Goal: Transaction & Acquisition: Purchase product/service

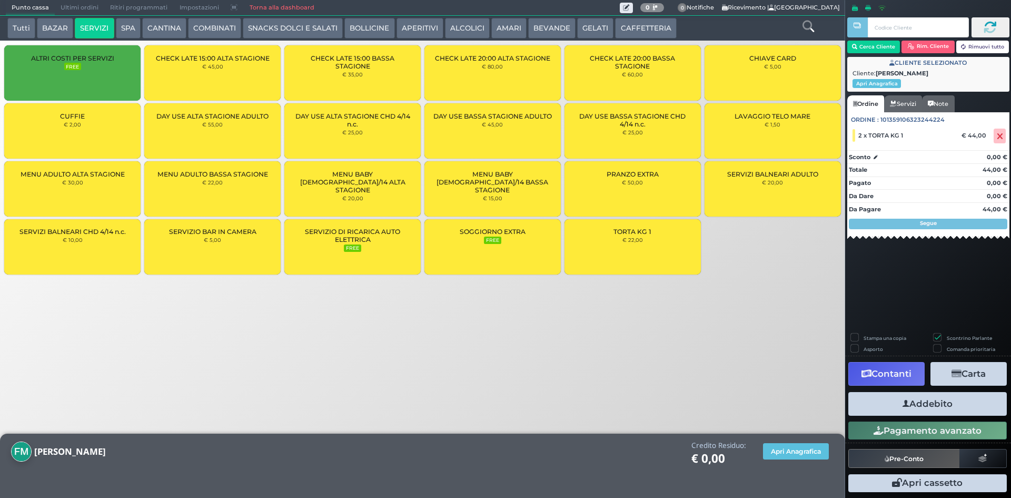
click at [171, 22] on button "CANTINA" at bounding box center [164, 28] width 44 height 21
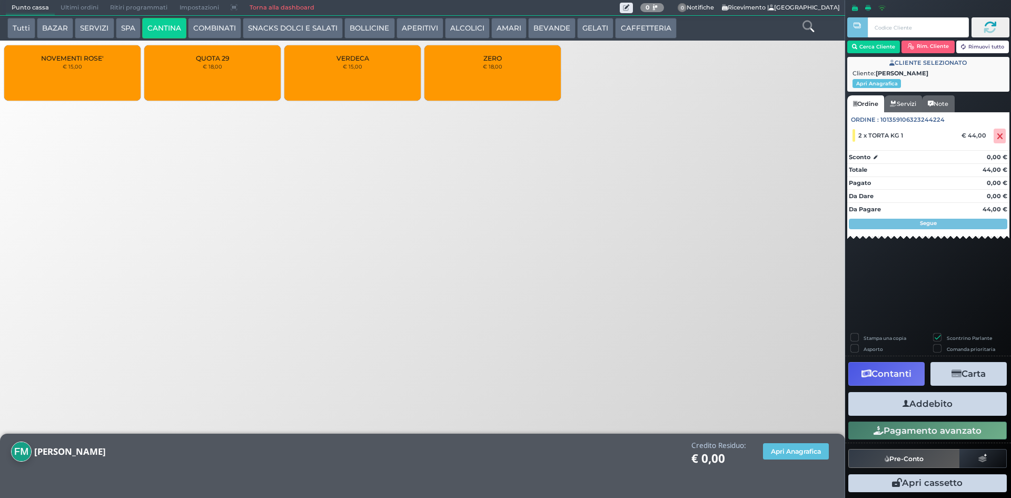
click at [233, 77] on div "QUOTA 29 € 18,00" at bounding box center [212, 72] width 136 height 55
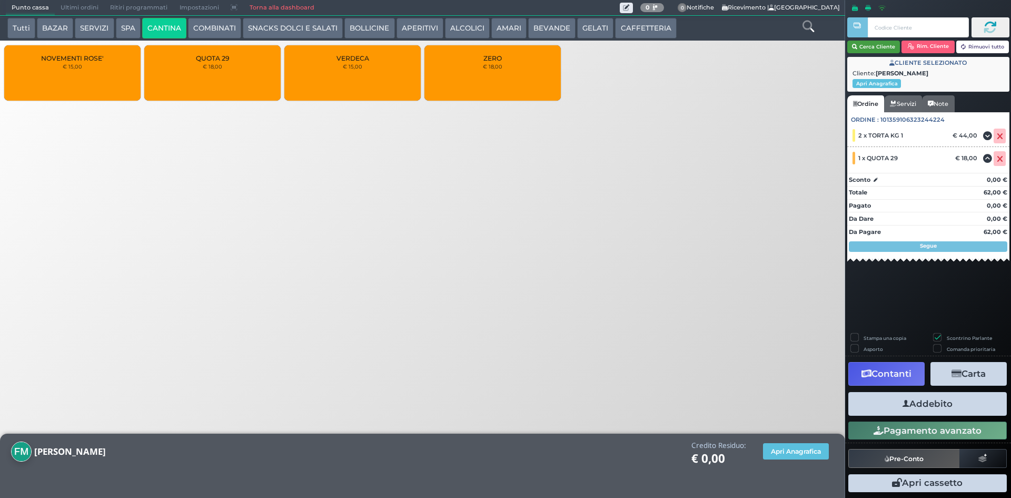
click at [874, 50] on button "Cerca Cliente" at bounding box center [873, 47] width 53 height 13
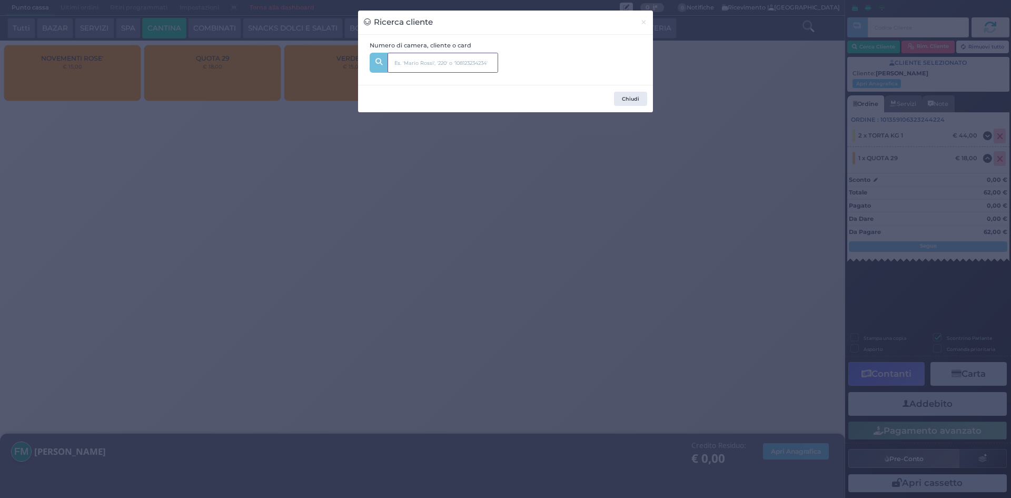
click at [468, 73] on input "text" at bounding box center [443, 63] width 111 height 20
type input "205"
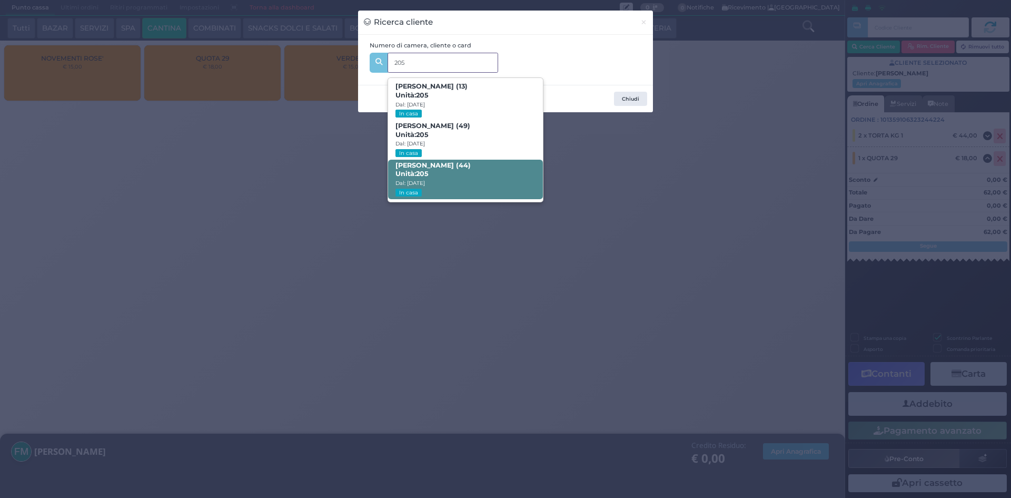
click at [466, 184] on span "Fabio Ferrario (44) Unità: 205 Dal: 09/08/2025 In casa" at bounding box center [465, 180] width 154 height 40
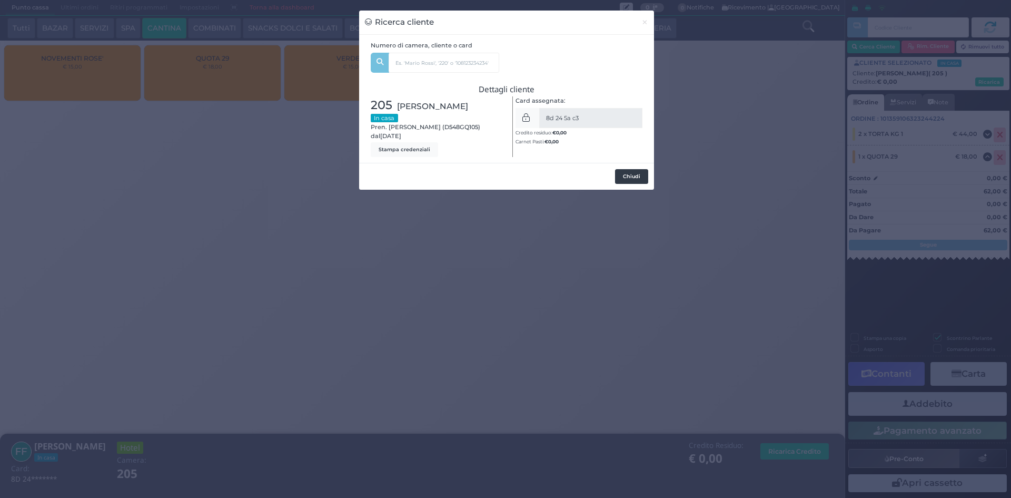
click at [636, 177] on button "Chiudi" at bounding box center [631, 176] width 33 height 15
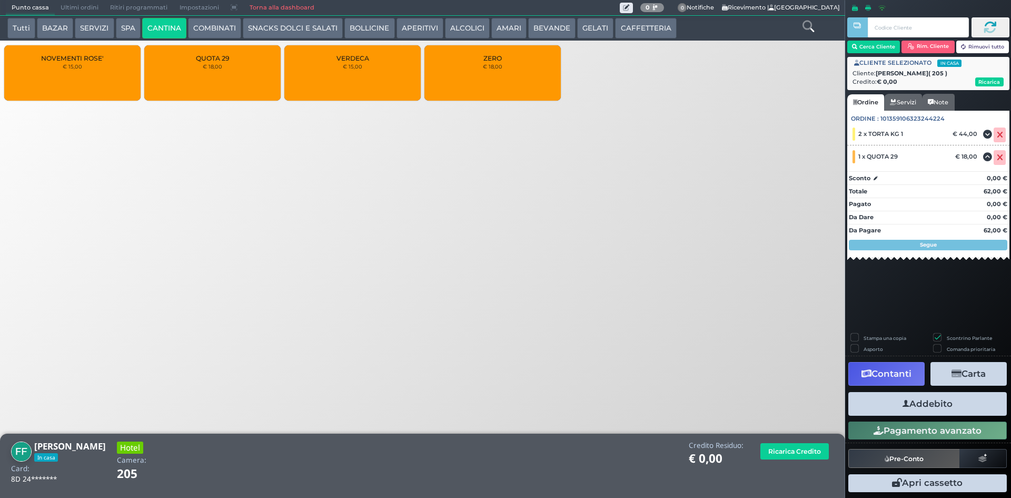
click at [913, 401] on button "Addebito" at bounding box center [927, 404] width 159 height 24
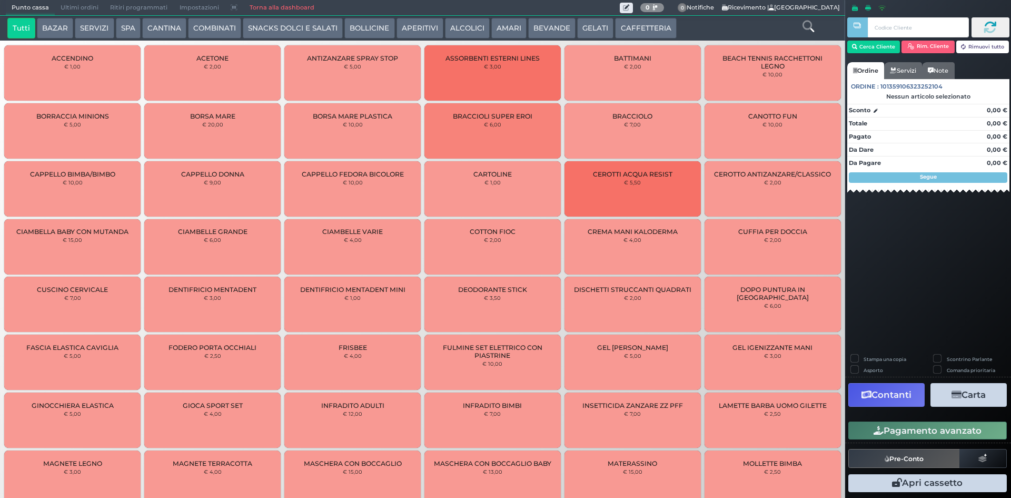
click at [90, 7] on span "Ultimi ordini" at bounding box center [80, 8] width 50 height 15
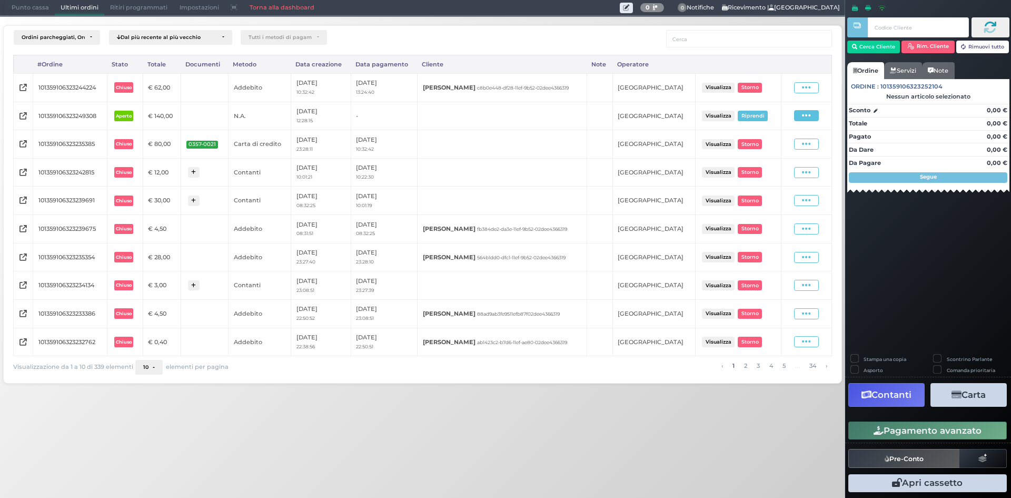
click at [804, 116] on icon at bounding box center [806, 116] width 9 height 10
click at [779, 98] on td "Visualizza Storno" at bounding box center [738, 87] width 86 height 28
click at [815, 84] on span at bounding box center [806, 87] width 25 height 11
click at [779, 161] on span "Storno" at bounding box center [772, 161] width 21 height 9
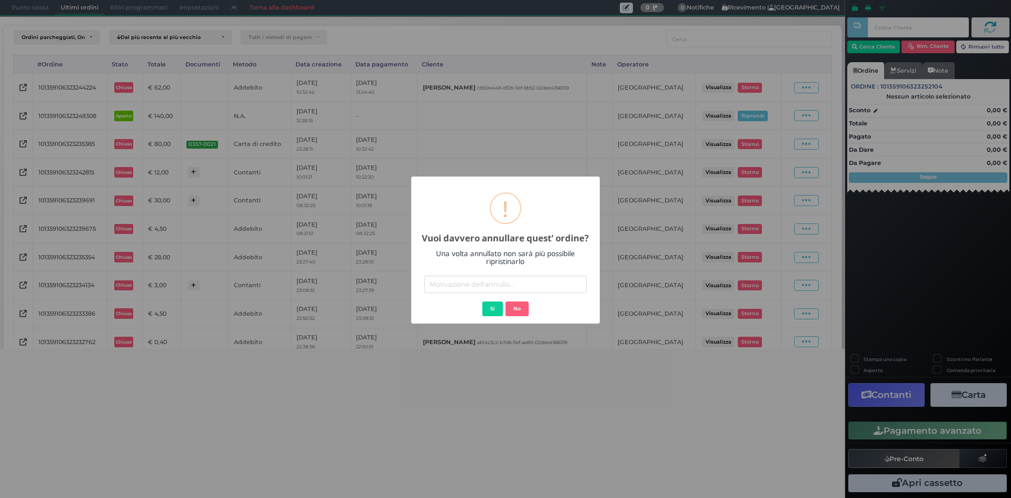
click at [511, 280] on input "text" at bounding box center [506, 283] width 162 height 17
type input "errato addebito"
click at [493, 307] on button "Si" at bounding box center [492, 308] width 21 height 15
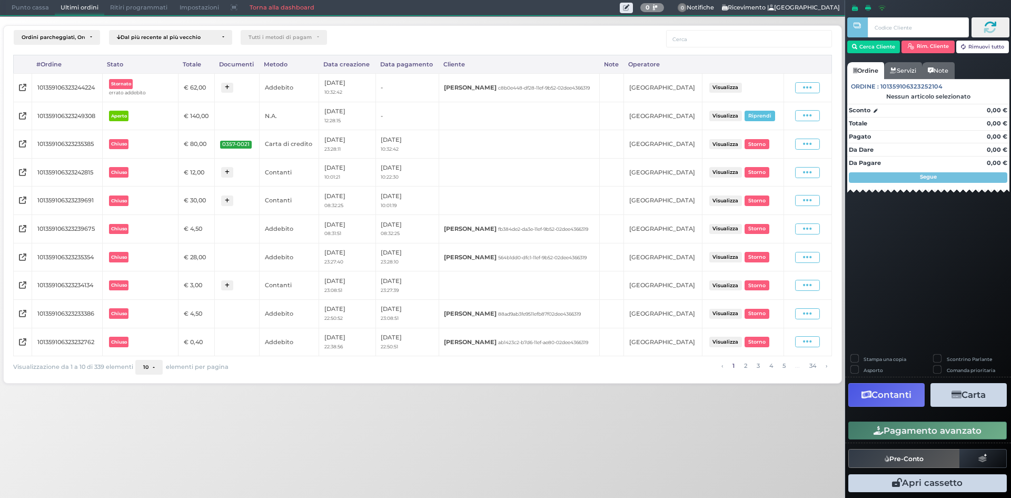
click at [30, 6] on span "Punto cassa" at bounding box center [30, 8] width 49 height 15
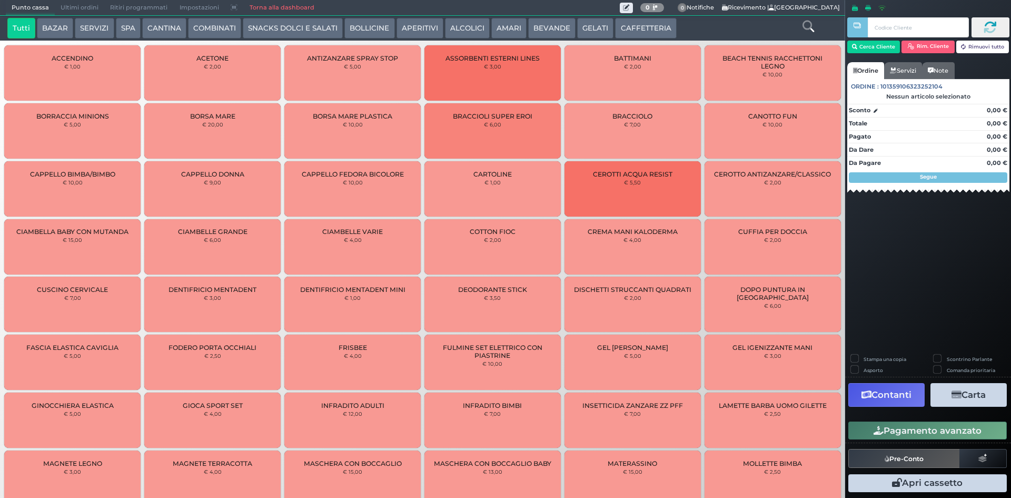
click at [167, 27] on button "CANTINA" at bounding box center [164, 28] width 44 height 21
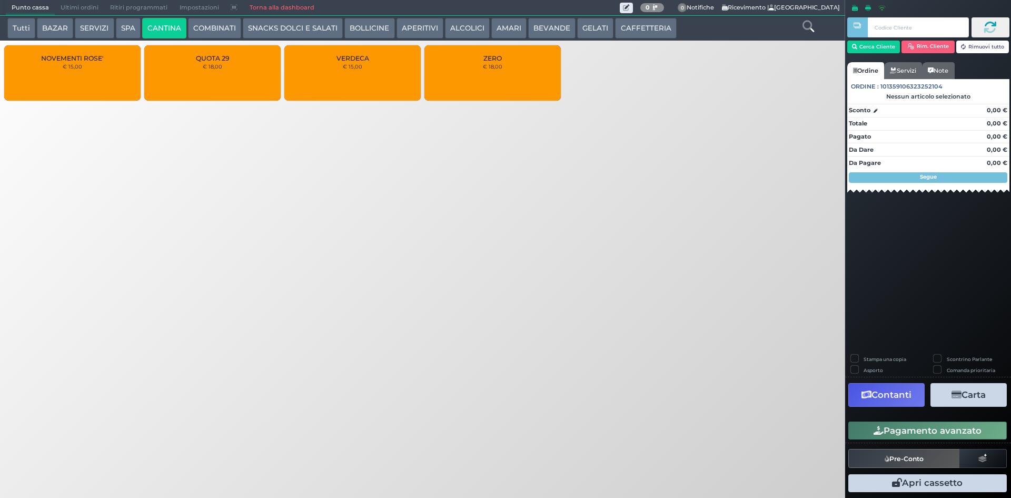
click at [222, 62] on span "QUOTA 29" at bounding box center [213, 58] width 34 height 8
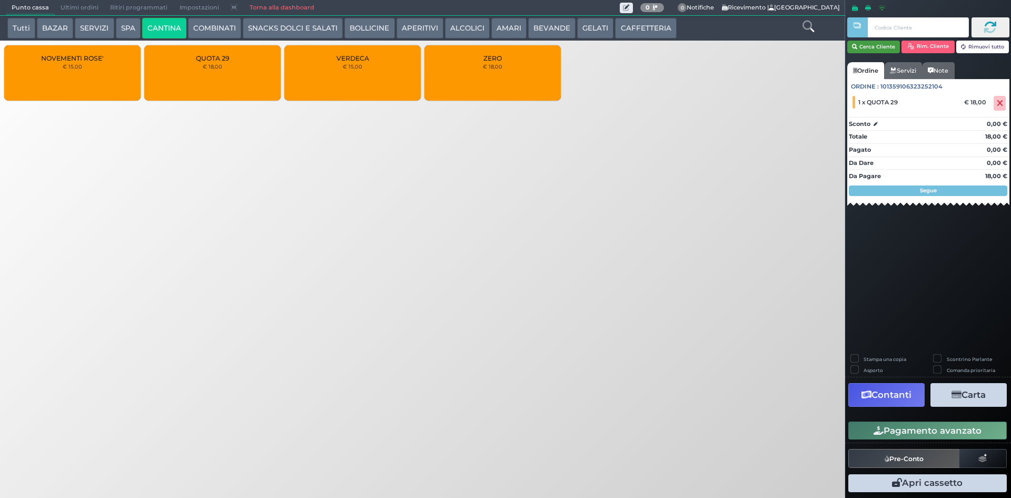
click at [871, 44] on button "Cerca Cliente" at bounding box center [873, 47] width 53 height 13
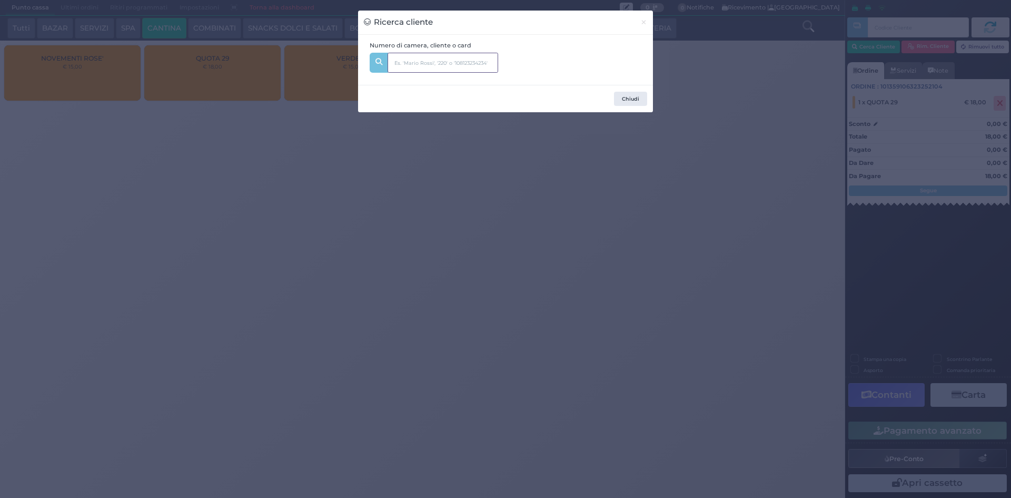
click at [460, 62] on input "text" at bounding box center [443, 63] width 111 height 20
type input "205"
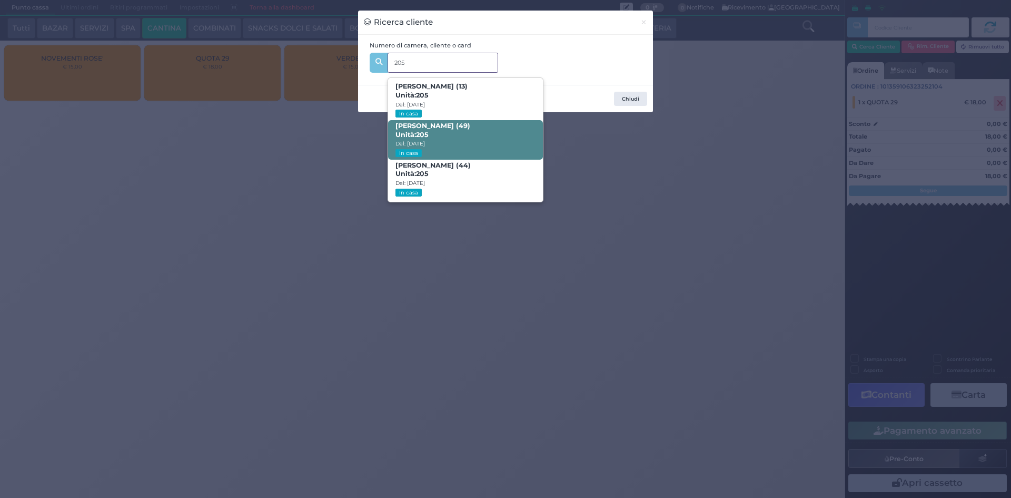
click at [486, 134] on span "barbara borroni (49) Unità: 205 Dal: 09/08/2025 In casa" at bounding box center [465, 140] width 154 height 40
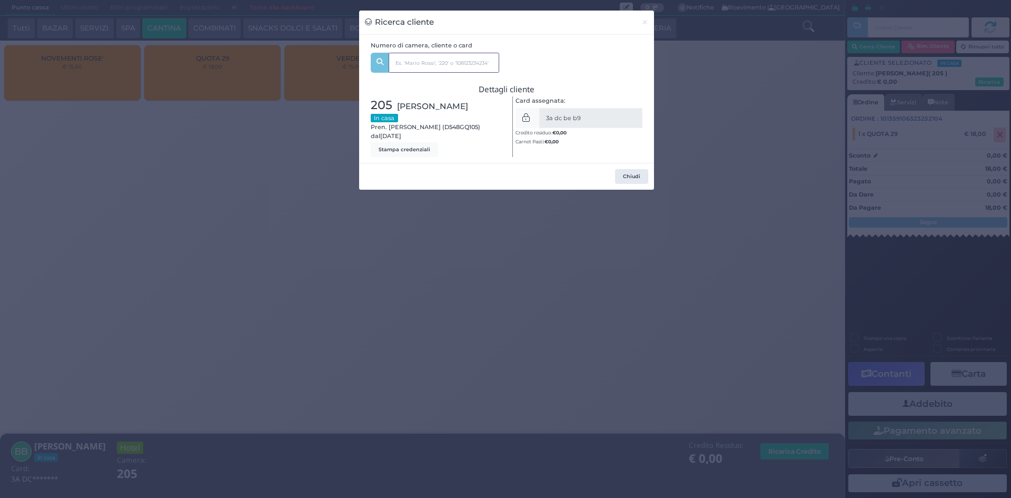
click at [426, 59] on input "text" at bounding box center [444, 63] width 111 height 20
type input "205"
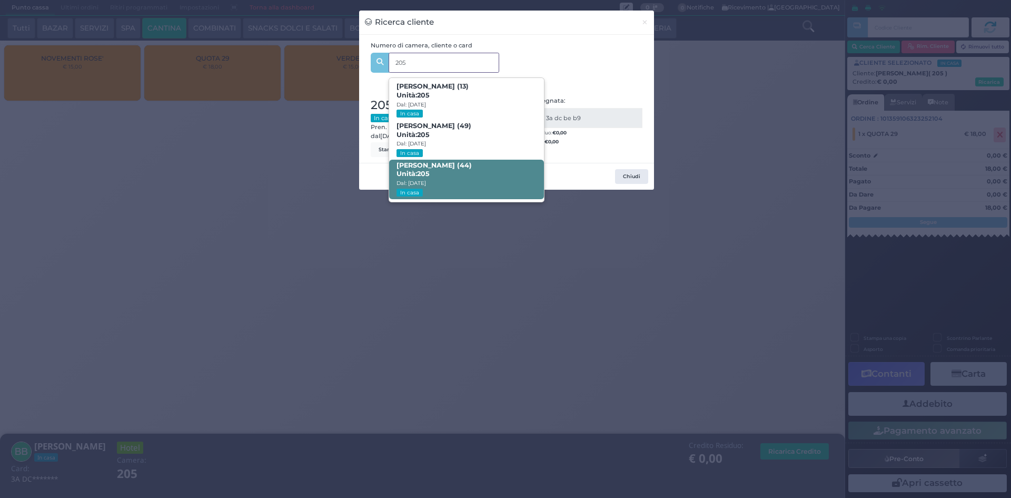
click at [462, 170] on span "Fabio Ferrario (44) Unità: 205 Dal: 09/08/2025 In casa" at bounding box center [466, 180] width 154 height 40
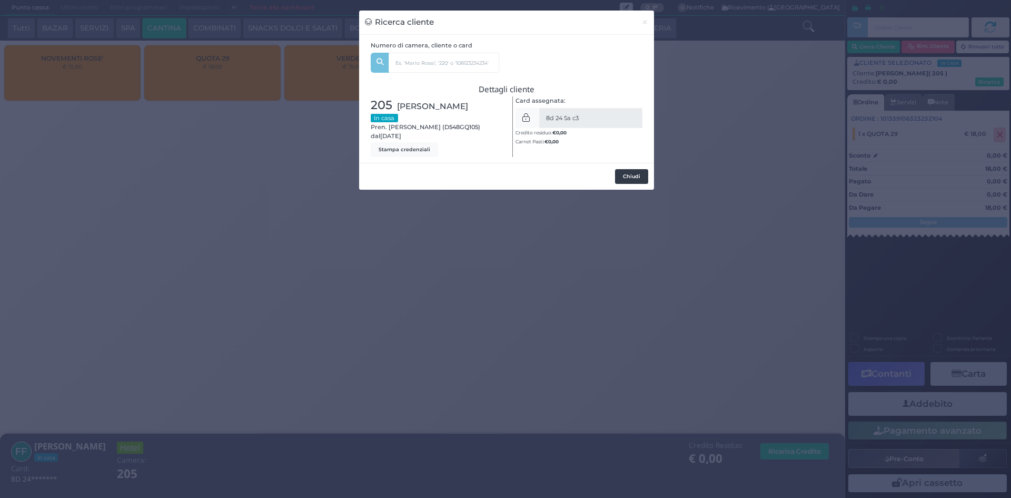
click at [620, 175] on button "Chiudi" at bounding box center [631, 176] width 33 height 15
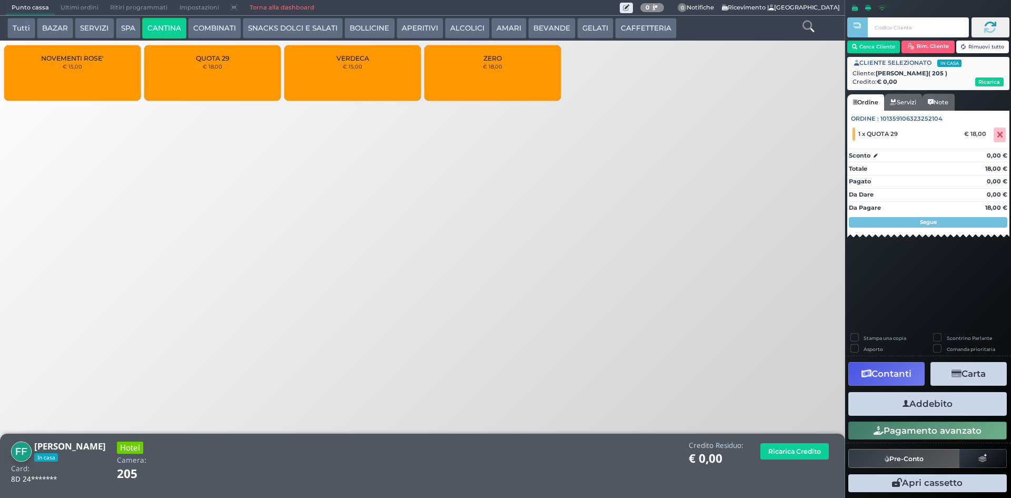
click at [927, 398] on button "Addebito" at bounding box center [927, 404] width 159 height 24
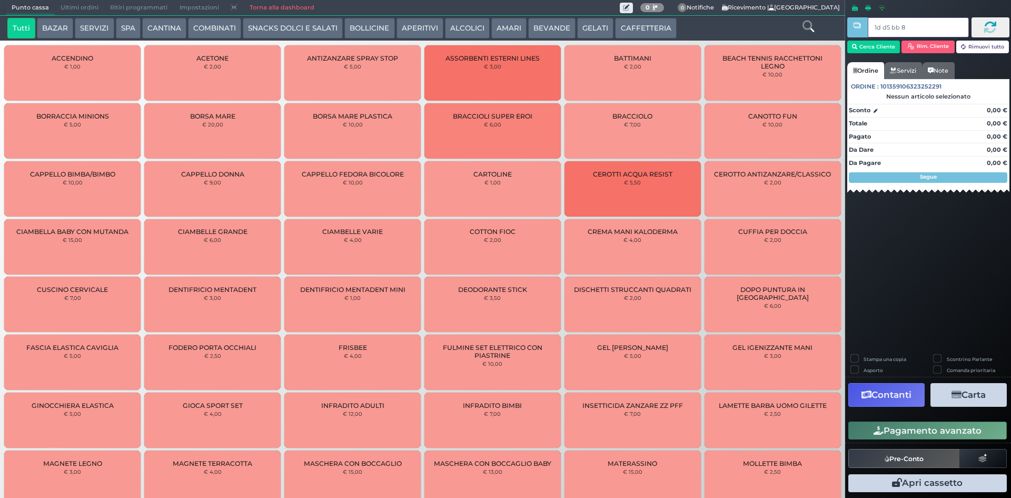
type input "1d d5 bb 8b"
click at [593, 31] on button "GELATI" at bounding box center [595, 28] width 36 height 21
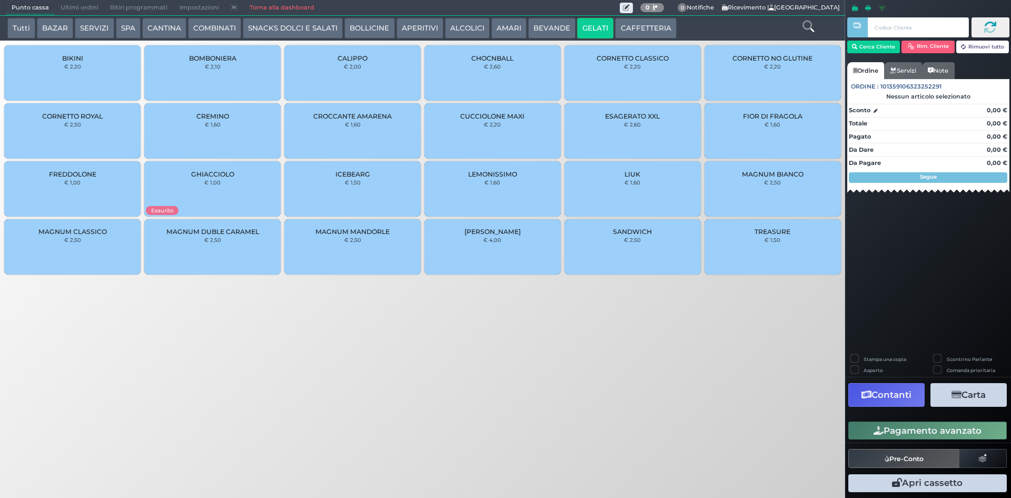
click at [407, 238] on div "MAGNUM MANDORLE € 2,50" at bounding box center [352, 246] width 136 height 55
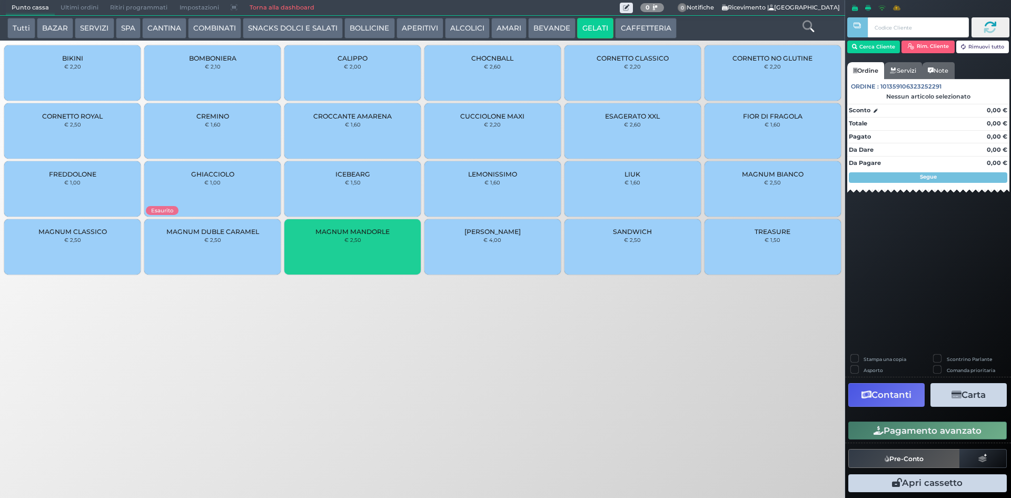
click at [405, 62] on div "CALIPPO € 2,00" at bounding box center [352, 72] width 136 height 55
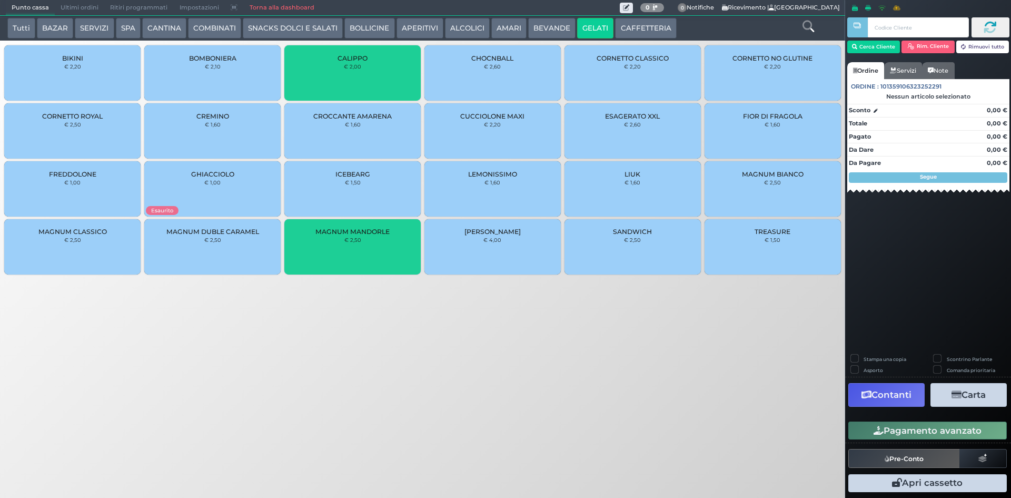
click at [929, 433] on button "Pagamento avanzato" at bounding box center [927, 430] width 159 height 18
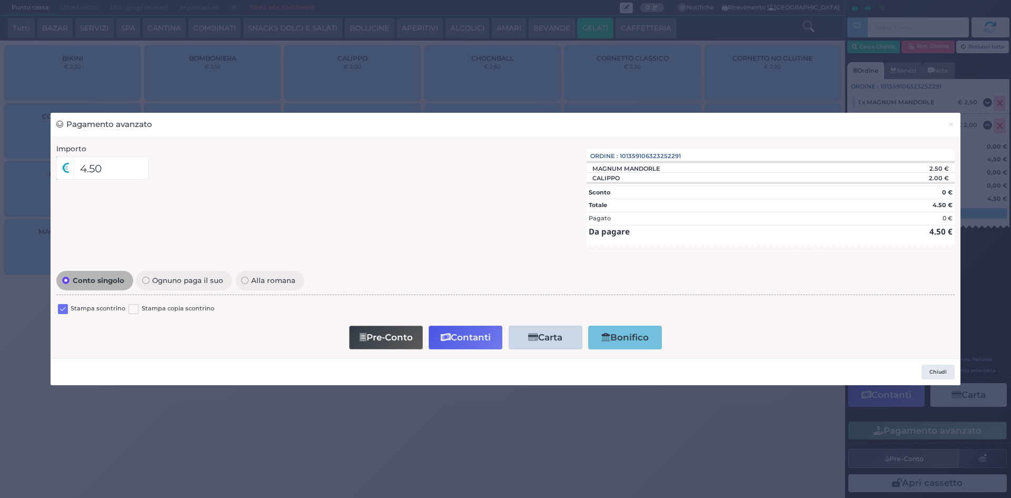
click at [61, 308] on label at bounding box center [63, 309] width 10 height 10
click at [0, 0] on input "checkbox" at bounding box center [0, 0] width 0 height 0
click at [474, 336] on button "Contanti" at bounding box center [466, 337] width 74 height 24
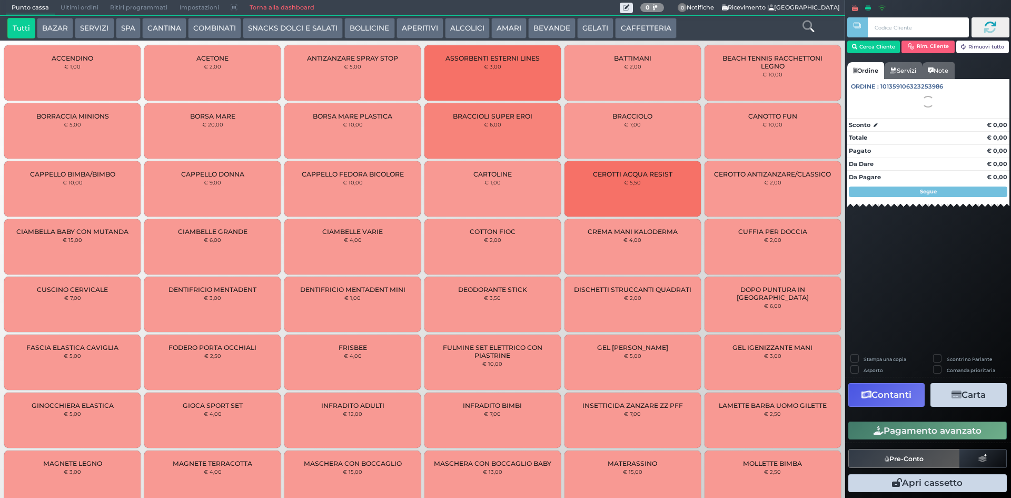
click at [75, 5] on span "Ultimi ordini" at bounding box center [80, 8] width 50 height 15
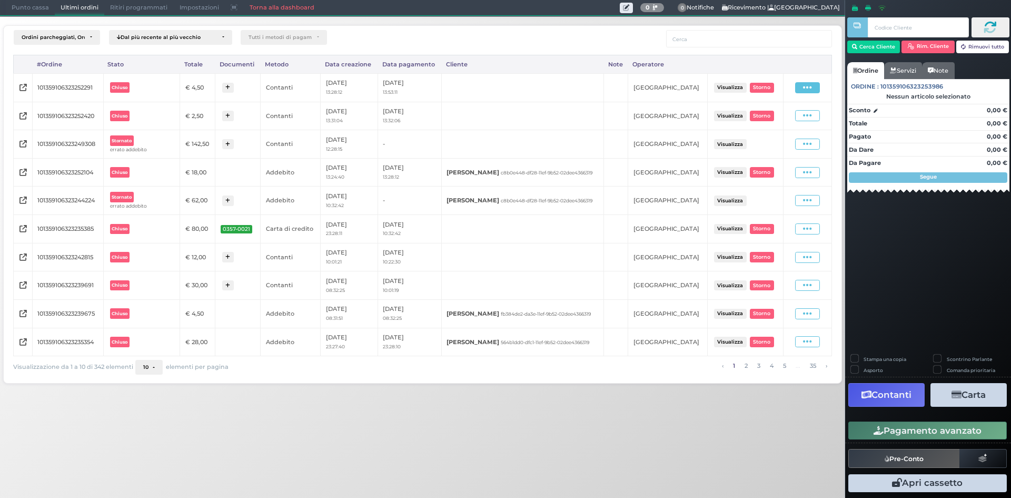
click at [819, 87] on span at bounding box center [807, 87] width 25 height 11
click at [791, 115] on span "Ristampa Pre-Conto" at bounding box center [785, 118] width 43 height 18
click at [42, 7] on span "Punto cassa" at bounding box center [30, 8] width 49 height 15
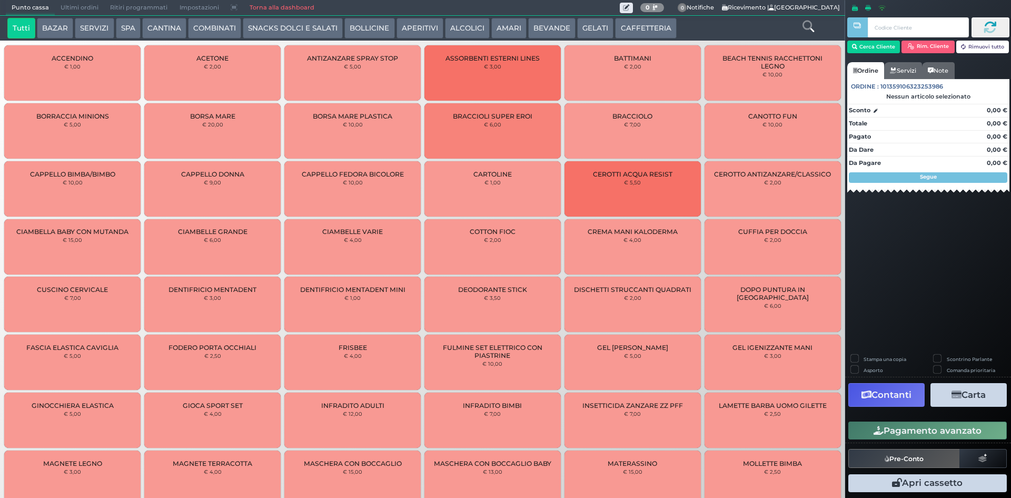
click at [570, 28] on button "BEVANDE" at bounding box center [551, 28] width 47 height 21
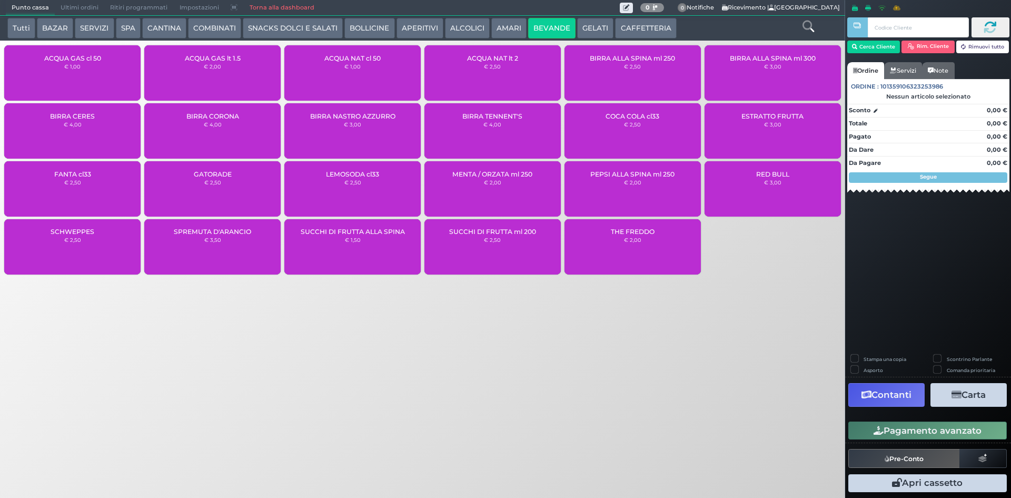
click at [578, 28] on button "GELATI" at bounding box center [595, 28] width 36 height 21
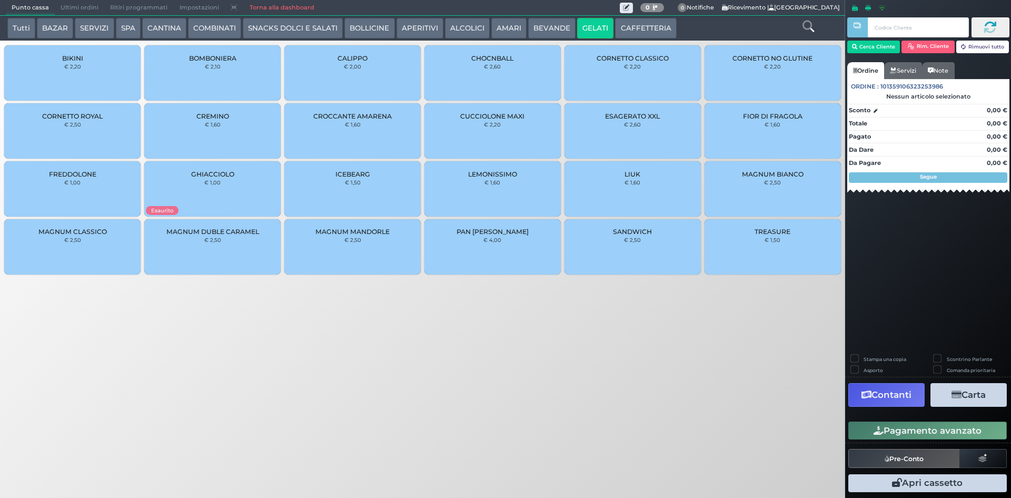
click at [605, 182] on div "LIUK € 1,60" at bounding box center [633, 188] width 136 height 55
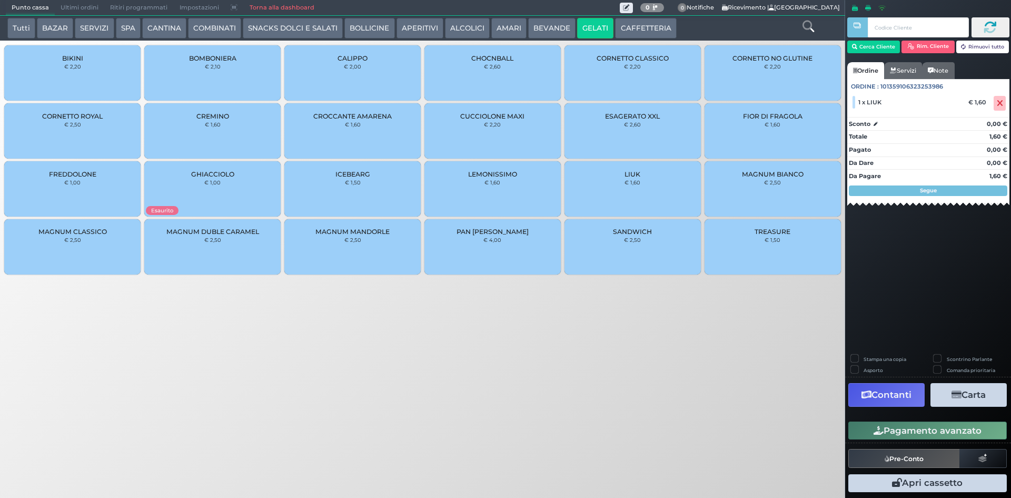
click at [598, 69] on div "CORNETTO CLASSICO € 2,20" at bounding box center [633, 72] width 136 height 55
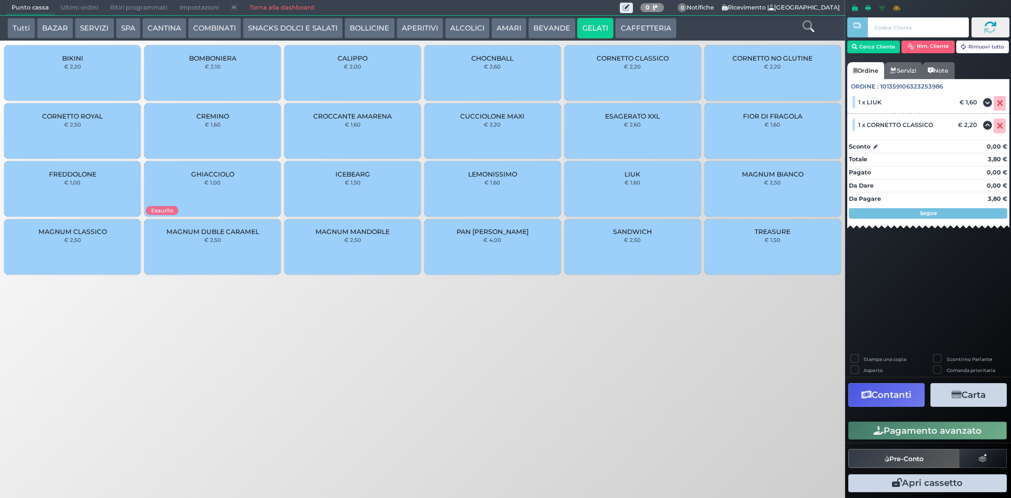
click at [301, 19] on button "SNACKS DOLCI E SALATI" at bounding box center [293, 28] width 100 height 21
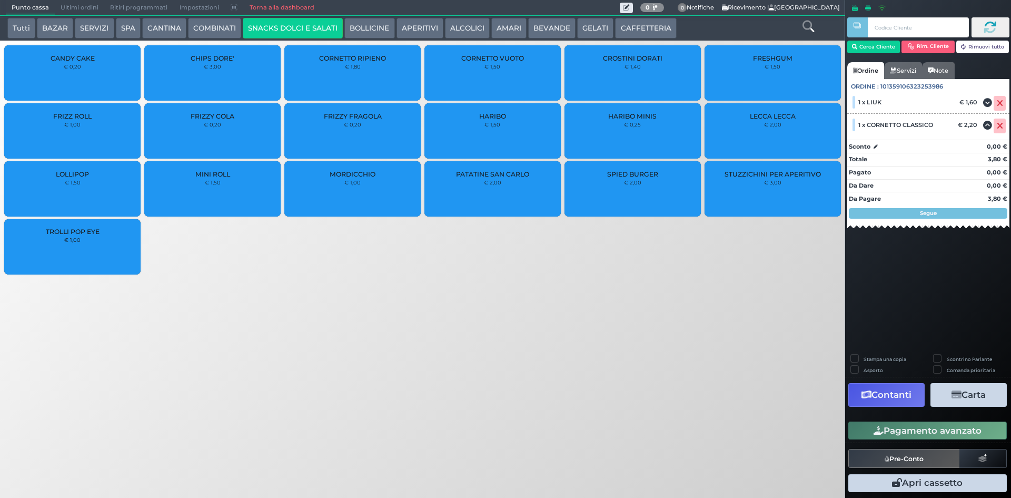
click at [613, 72] on div "CROSTINI DORATI € 1,40" at bounding box center [633, 72] width 136 height 55
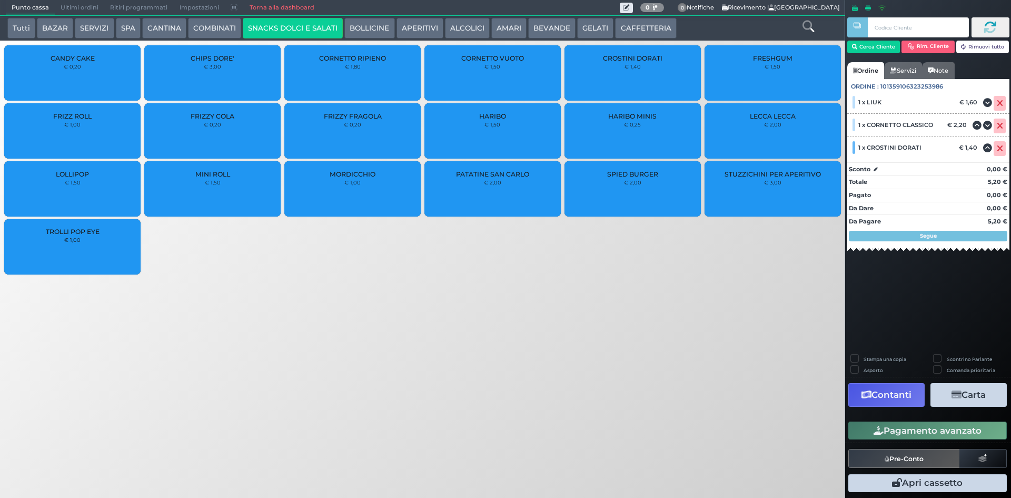
click at [543, 27] on button "BEVANDE" at bounding box center [551, 28] width 47 height 21
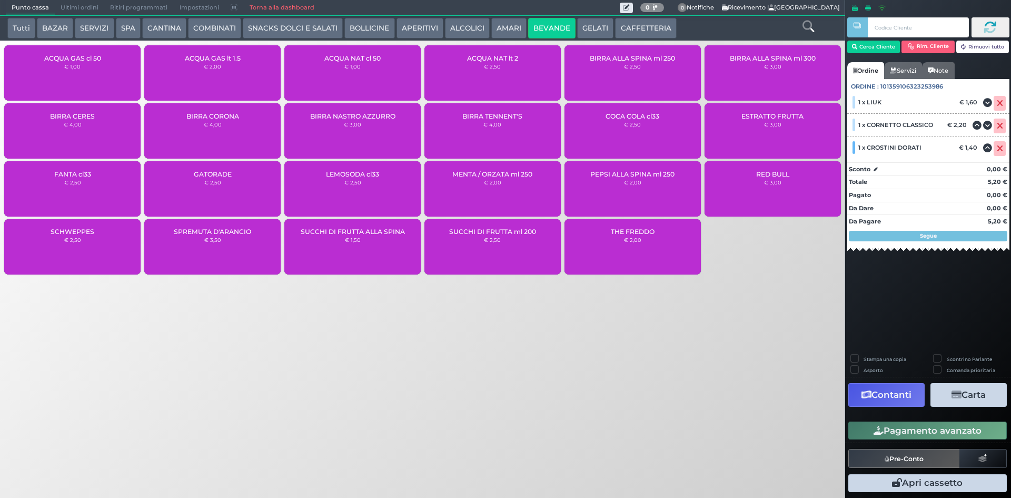
click at [372, 86] on div "ACQUA NAT cl 50 € 1,00" at bounding box center [352, 72] width 136 height 55
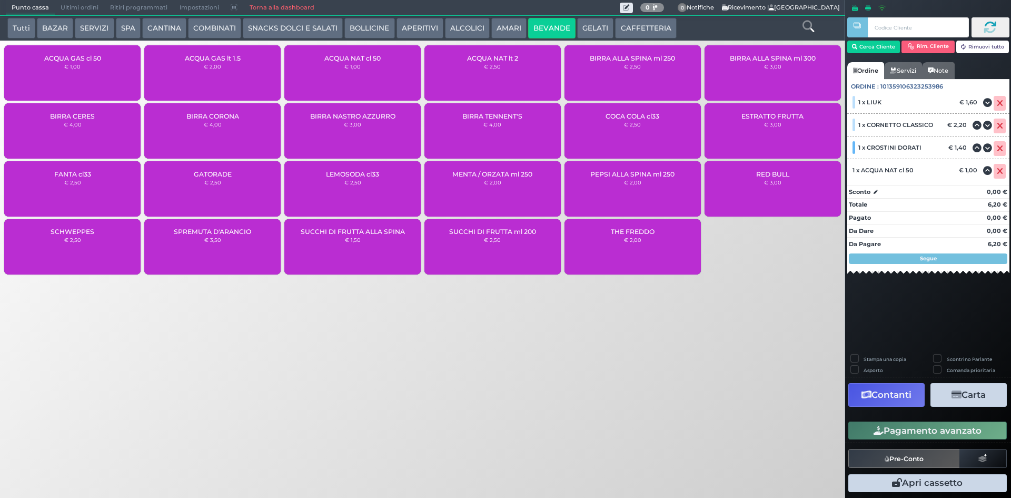
click at [900, 428] on button "Pagamento avanzato" at bounding box center [927, 430] width 159 height 18
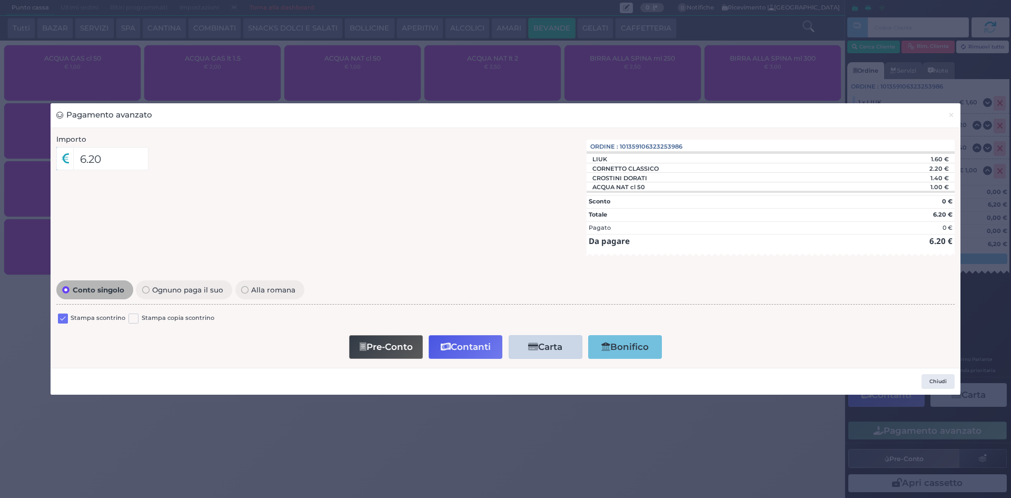
click at [61, 320] on label at bounding box center [63, 318] width 10 height 10
click at [0, 0] on input "checkbox" at bounding box center [0, 0] width 0 height 0
click at [479, 339] on button "Contanti" at bounding box center [466, 347] width 74 height 24
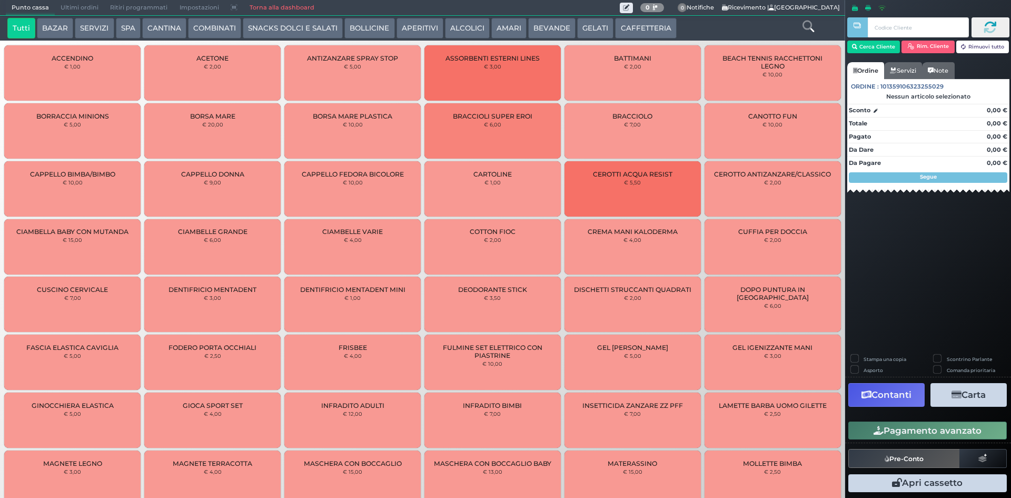
click at [67, 10] on span "Ultimi ordini" at bounding box center [80, 8] width 50 height 15
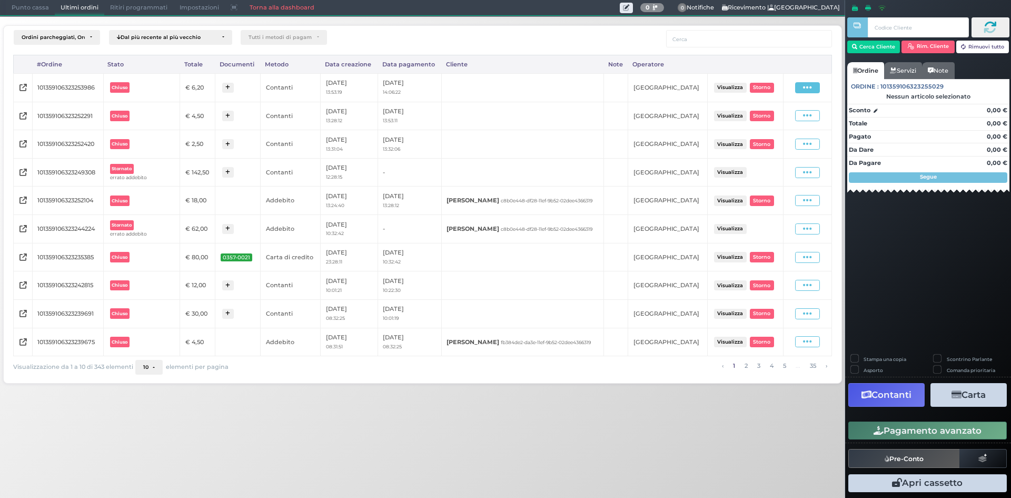
click at [802, 92] on span at bounding box center [807, 87] width 25 height 11
click at [791, 118] on span "Ristampa Pre-Conto" at bounding box center [785, 118] width 43 height 18
click at [35, 14] on span "Punto cassa" at bounding box center [30, 8] width 49 height 15
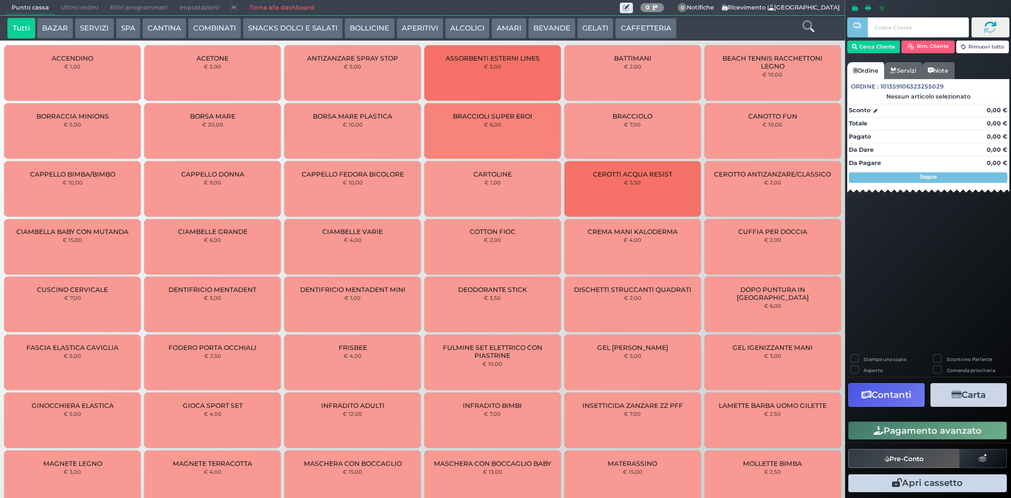
click at [599, 22] on button "GELATI" at bounding box center [595, 28] width 36 height 21
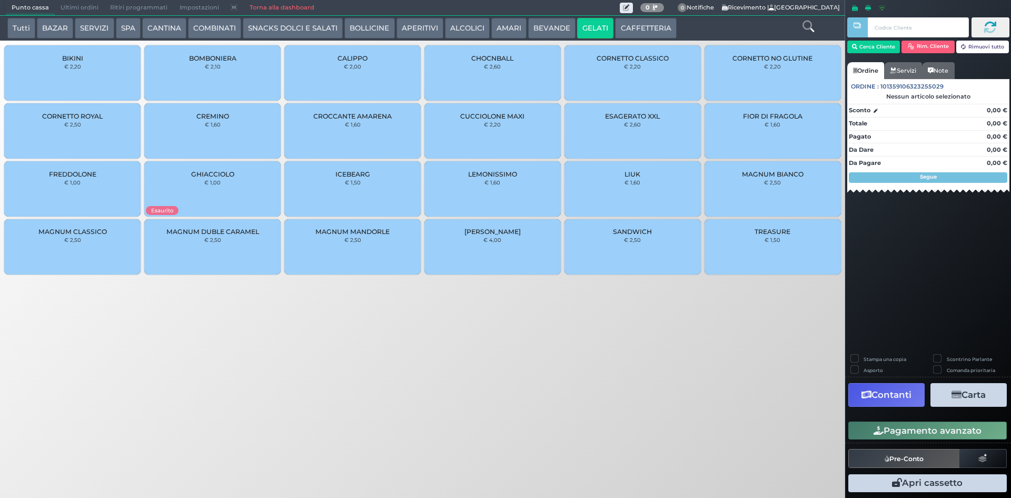
click at [594, 75] on div "CORNETTO CLASSICO € 2,20" at bounding box center [633, 72] width 136 height 55
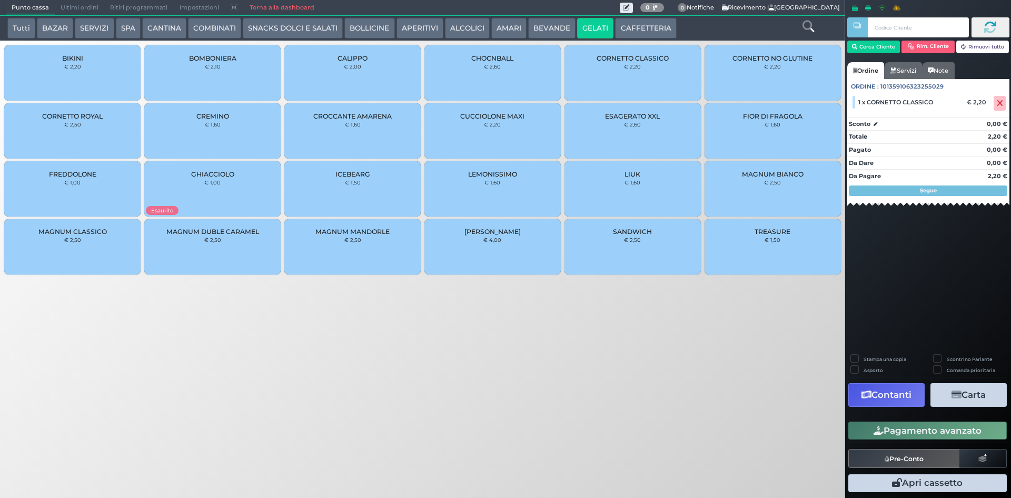
click at [939, 425] on button "Pagamento avanzato" at bounding box center [927, 430] width 159 height 18
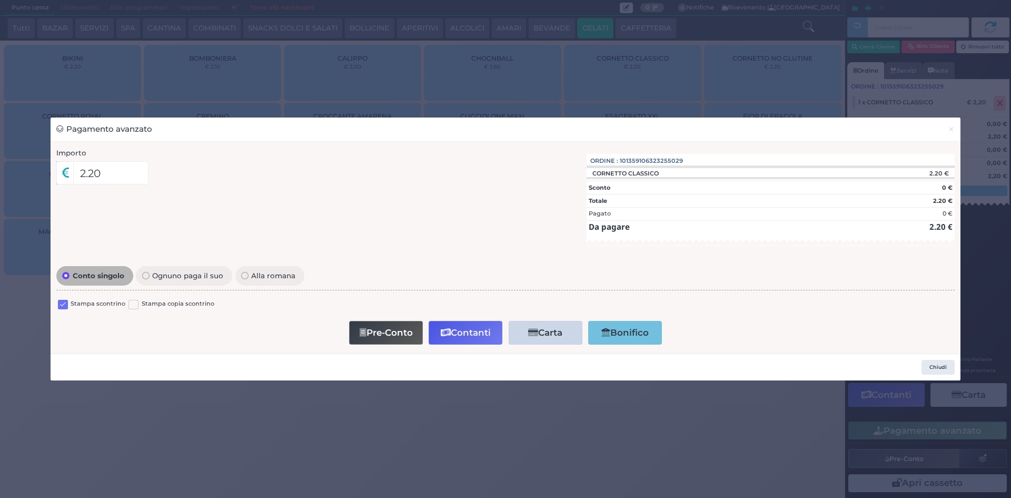
click at [65, 298] on div "Stampa scontrino Stampa copia scontrino" at bounding box center [505, 305] width 899 height 25
click at [60, 302] on label at bounding box center [63, 305] width 10 height 10
click at [0, 0] on input "checkbox" at bounding box center [0, 0] width 0 height 0
click at [393, 340] on button "Pre-Conto" at bounding box center [386, 333] width 74 height 24
click at [953, 123] on span "×" at bounding box center [951, 129] width 7 height 12
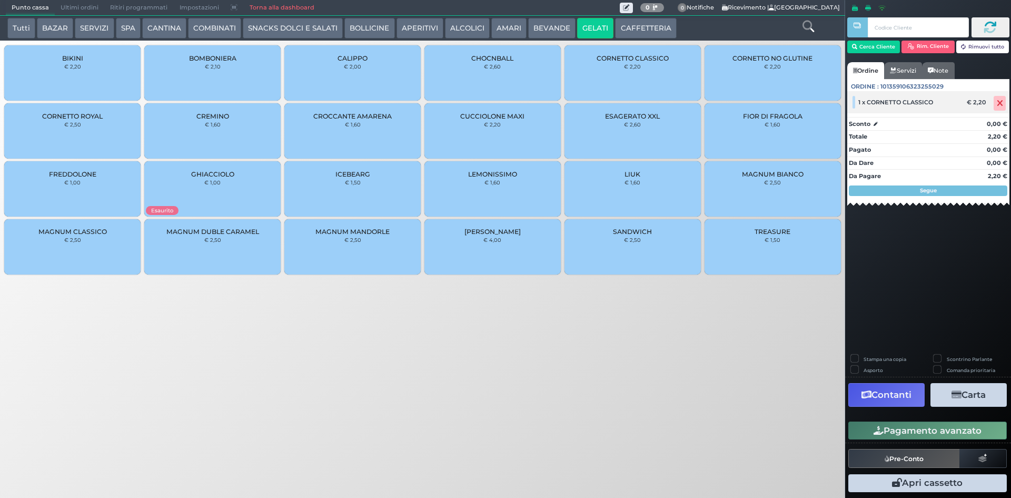
click at [1002, 103] on icon at bounding box center [1000, 103] width 6 height 1
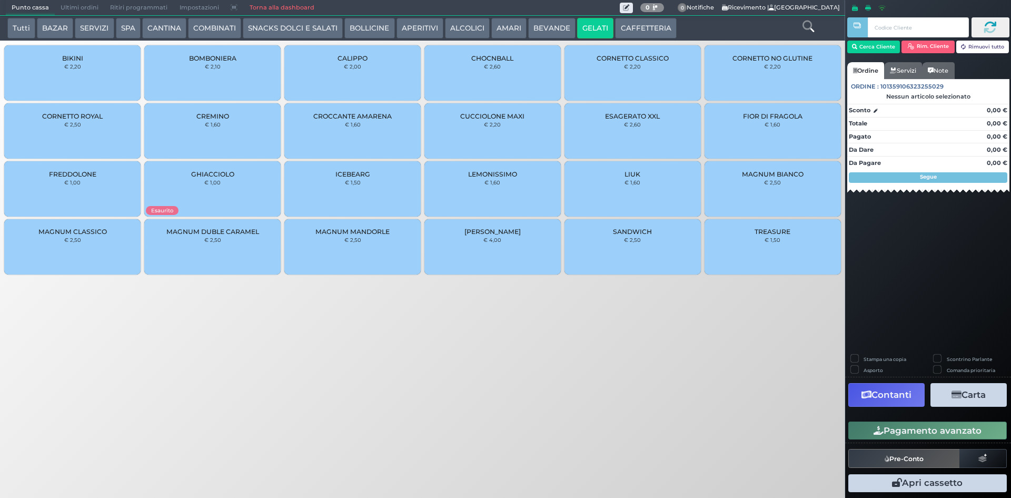
click at [473, 25] on button "ALCOLICI" at bounding box center [467, 28] width 45 height 21
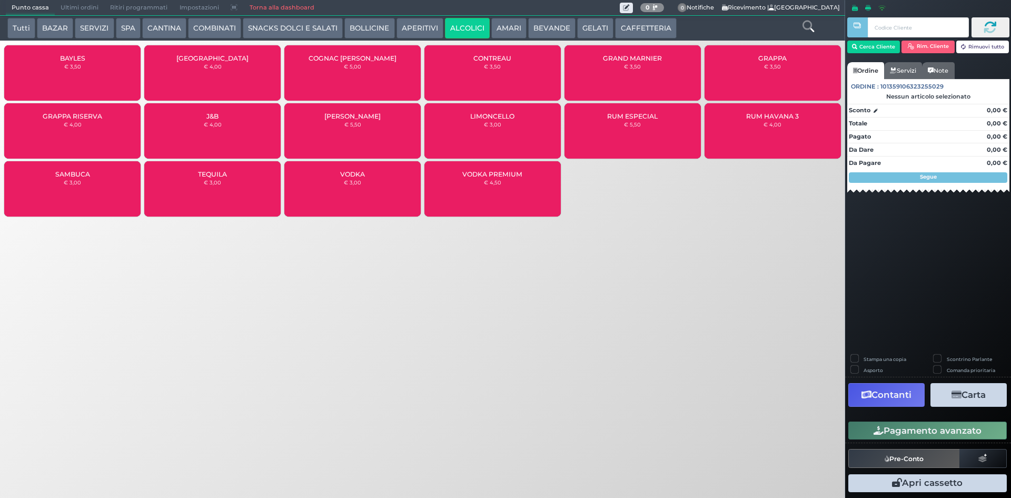
click at [58, 23] on button "BAZAR" at bounding box center [55, 28] width 36 height 21
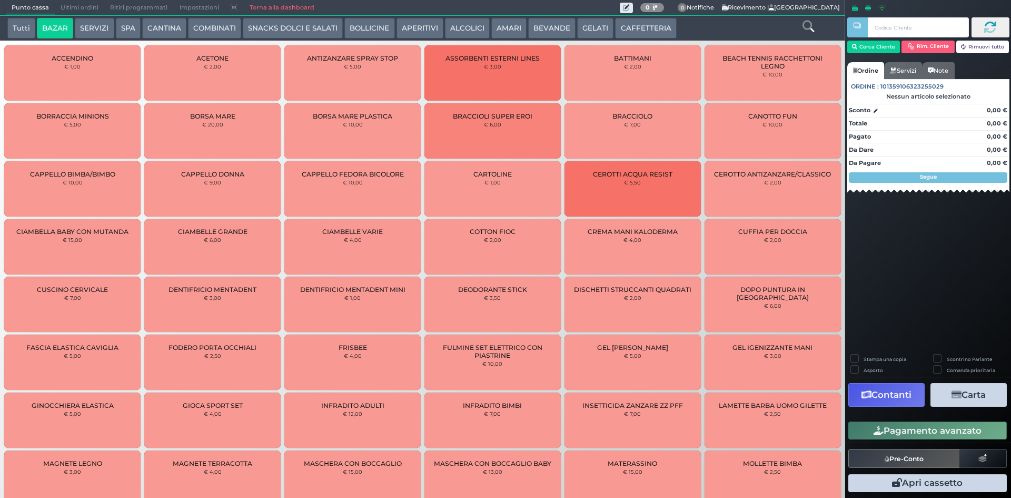
click at [811, 28] on icon at bounding box center [809, 27] width 12 height 12
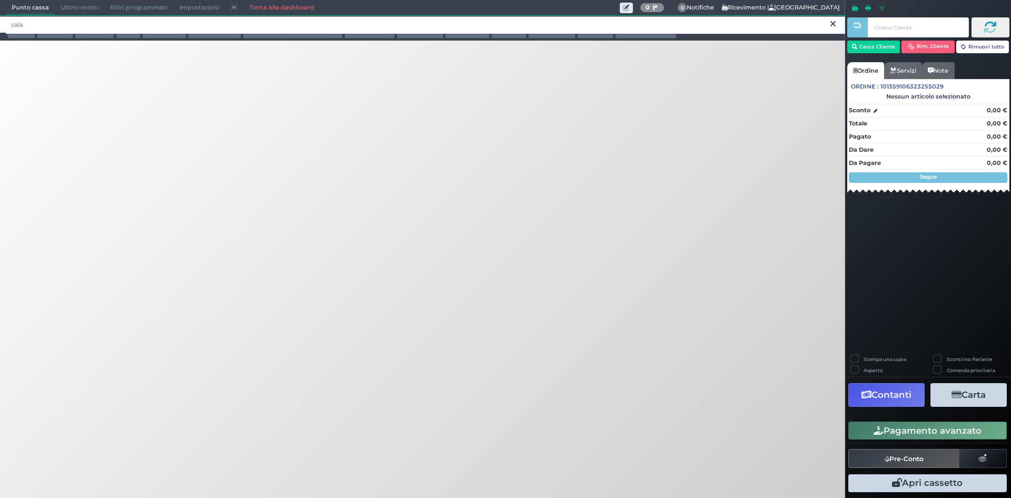
click at [838, 27] on input "cala" at bounding box center [426, 25] width 840 height 18
type input "cala"
click at [831, 26] on icon at bounding box center [833, 24] width 5 height 11
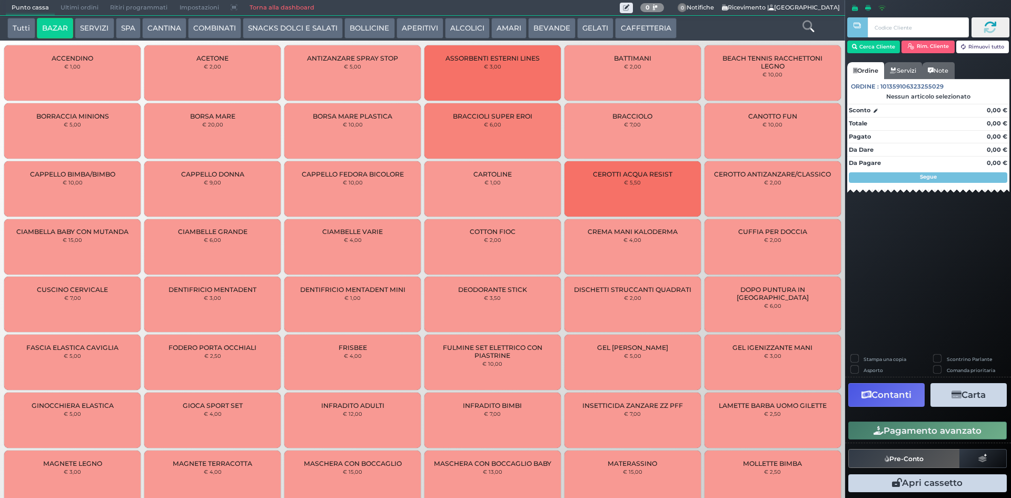
click at [21, 24] on button "Tutti" at bounding box center [21, 28] width 28 height 21
click at [801, 27] on div at bounding box center [808, 28] width 70 height 21
click at [807, 24] on icon at bounding box center [809, 27] width 12 height 12
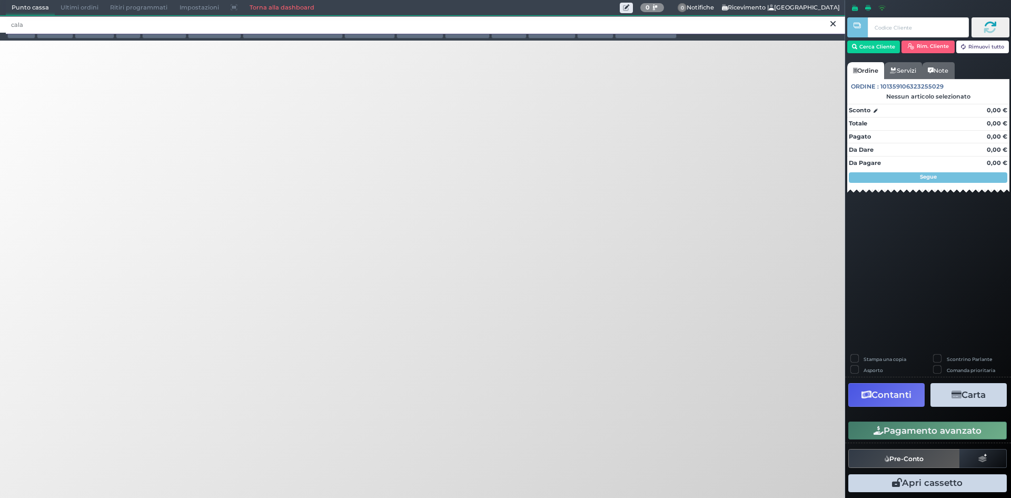
type input "cala"
click at [835, 21] on icon at bounding box center [833, 24] width 5 height 11
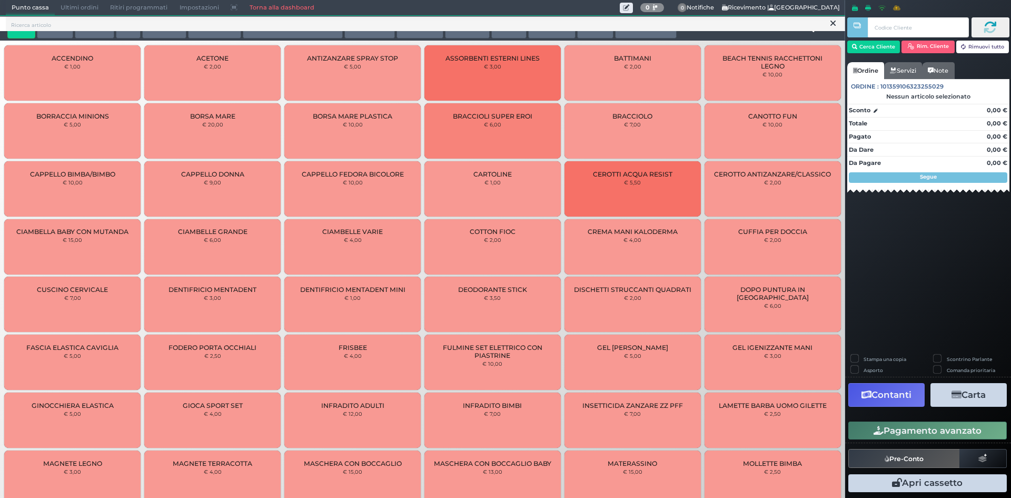
scroll to position [2, 0]
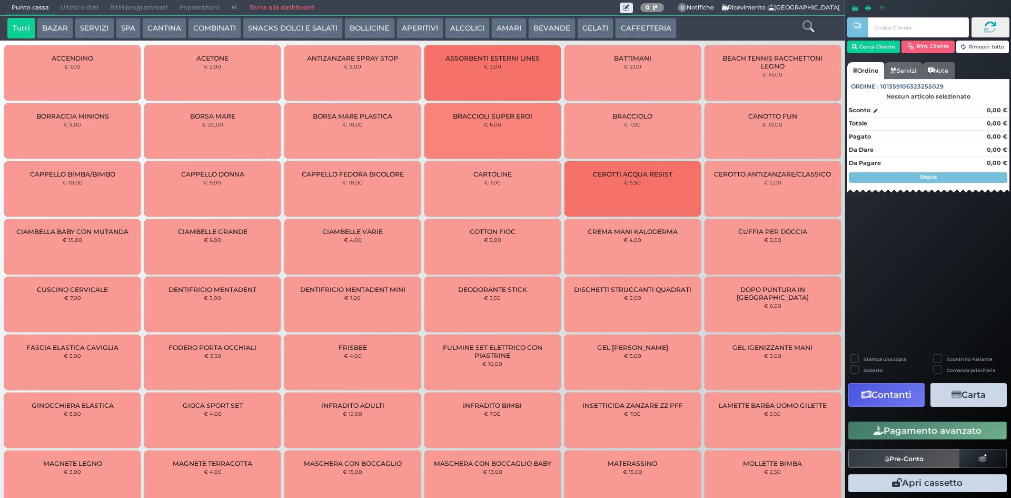
click at [807, 24] on icon at bounding box center [809, 27] width 12 height 12
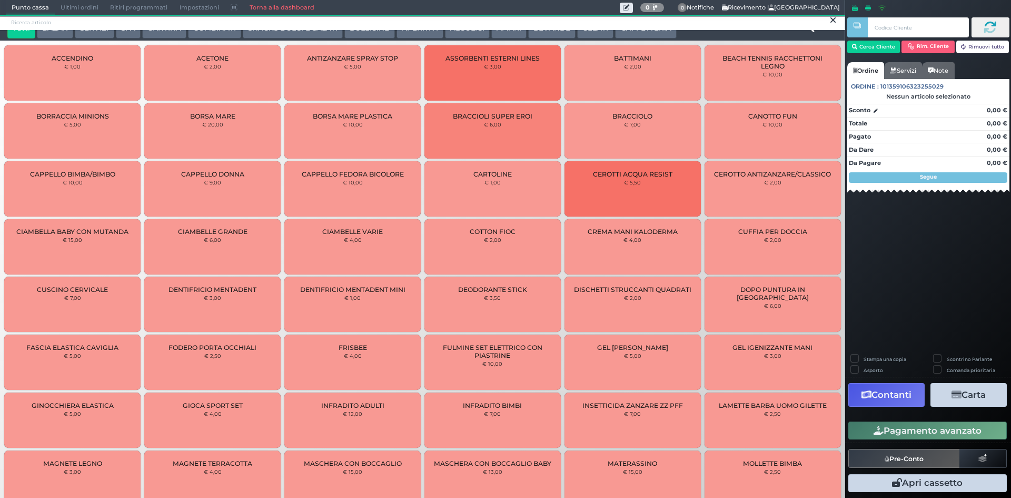
scroll to position [0, 0]
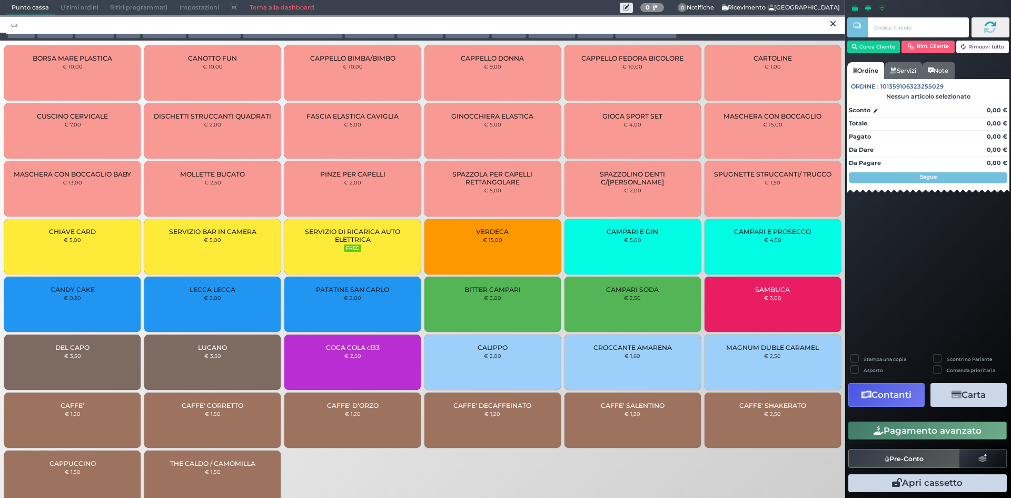
type input "c"
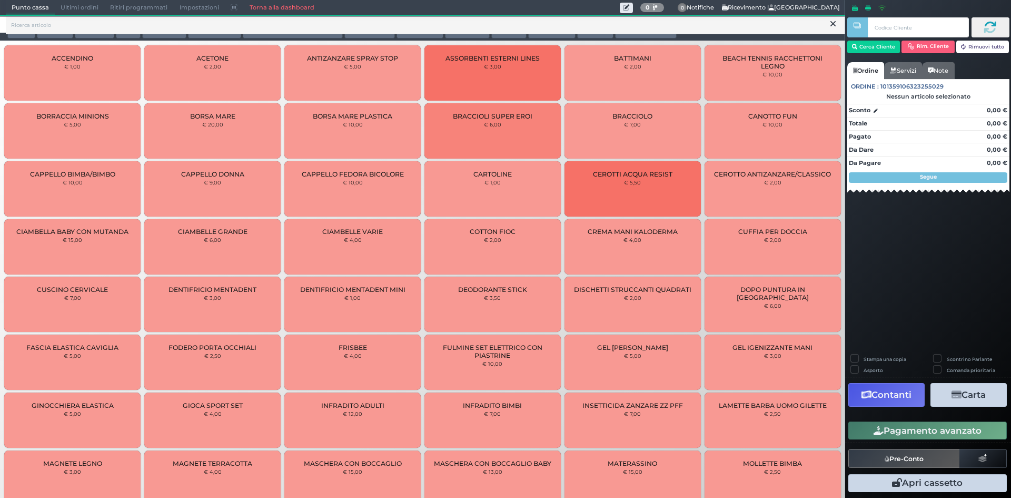
click at [835, 22] on icon at bounding box center [833, 24] width 5 height 11
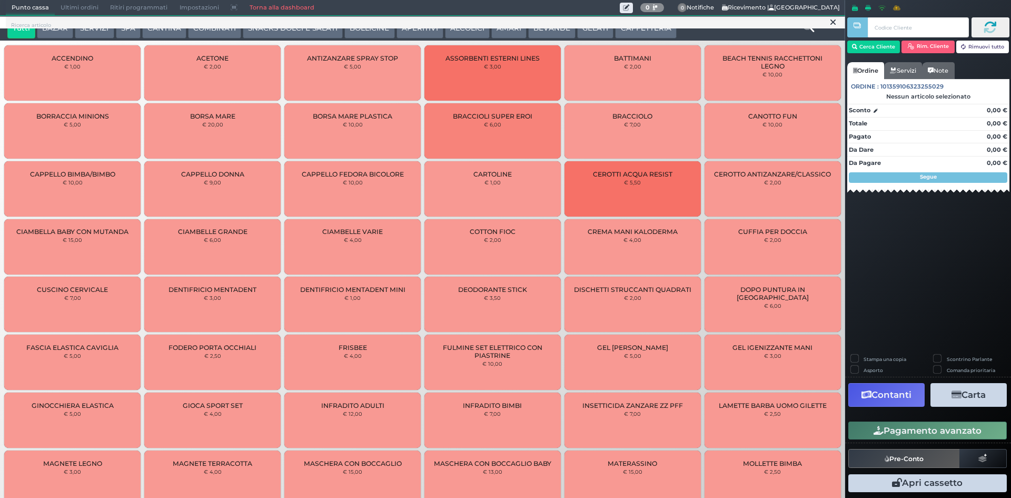
scroll to position [2, 0]
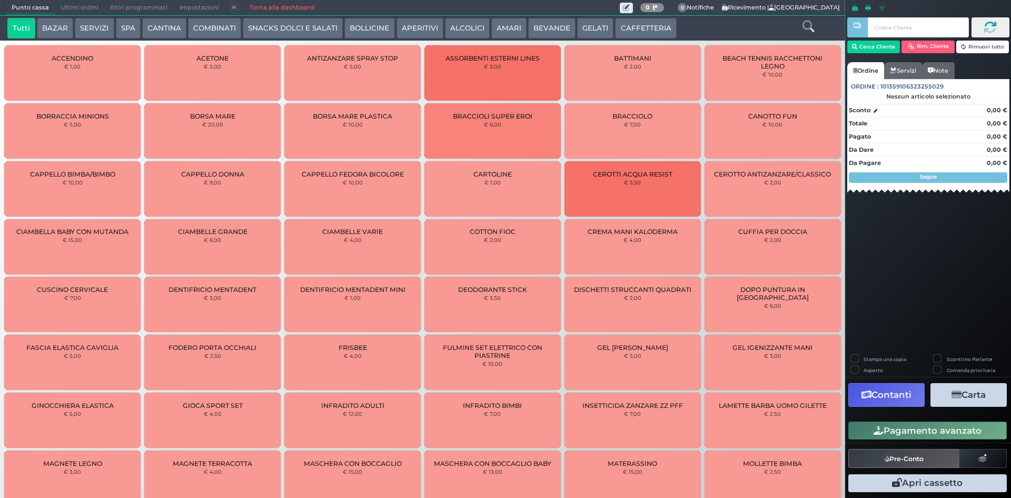
click at [64, 32] on button "BAZAR" at bounding box center [55, 28] width 36 height 21
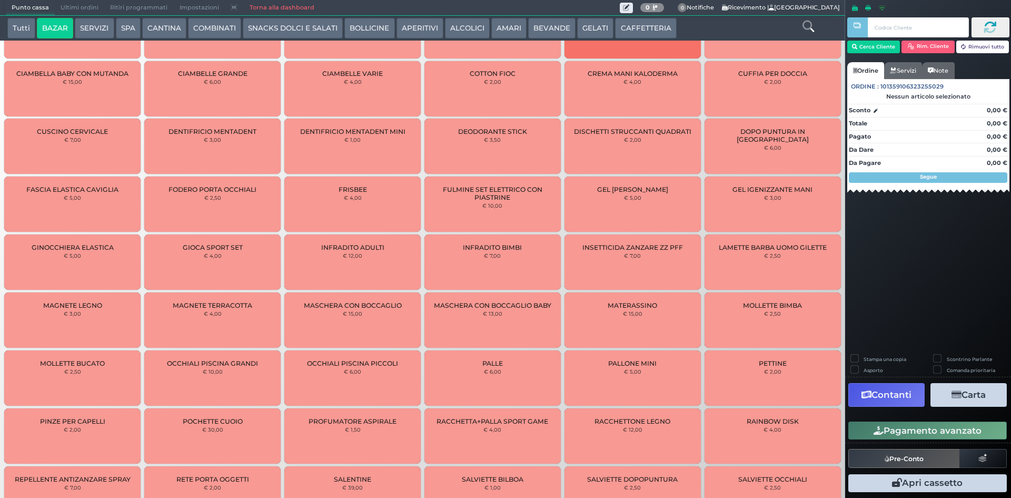
scroll to position [301, 0]
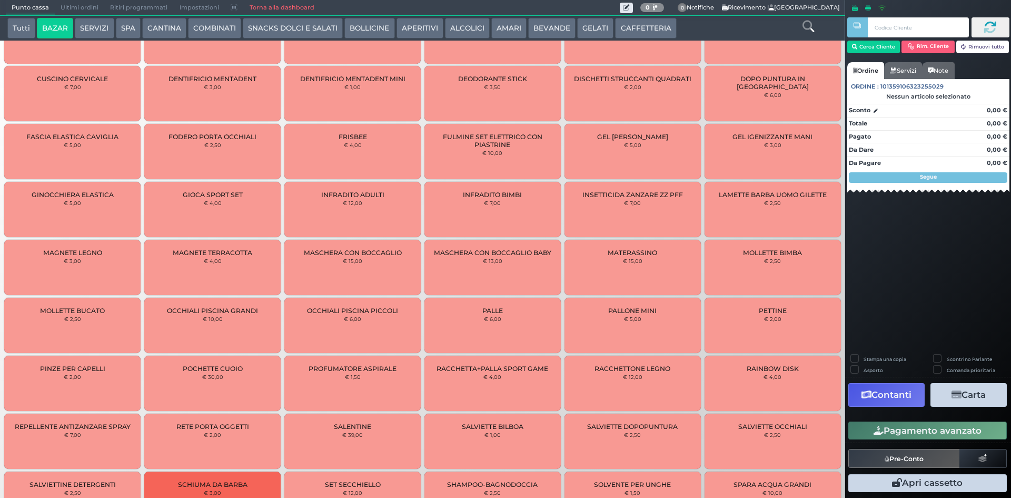
click at [259, 266] on div "MAGNETE TERRACOTTA € 4,00" at bounding box center [212, 267] width 136 height 55
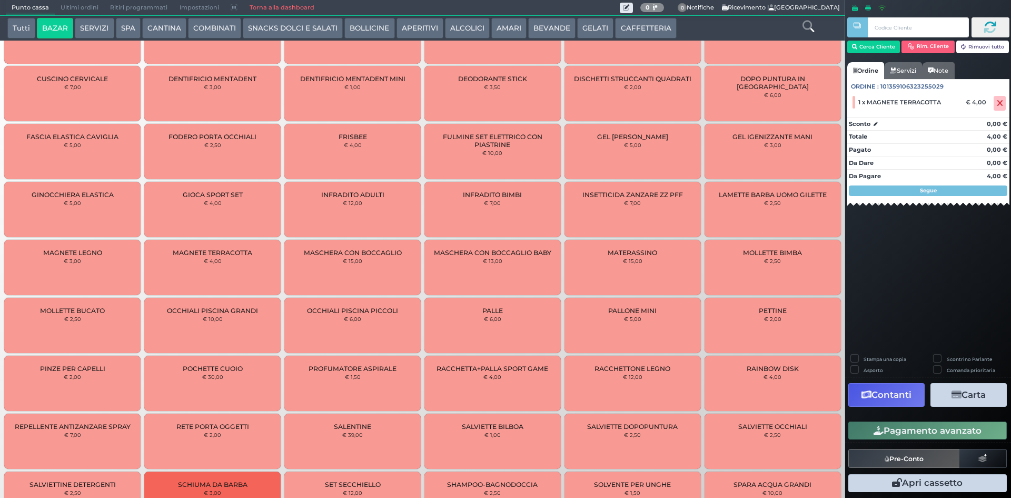
click at [259, 266] on div "MAGNETE TERRACOTTA € 4,00" at bounding box center [212, 267] width 136 height 55
click at [902, 431] on button "Pagamento avanzato" at bounding box center [927, 430] width 159 height 18
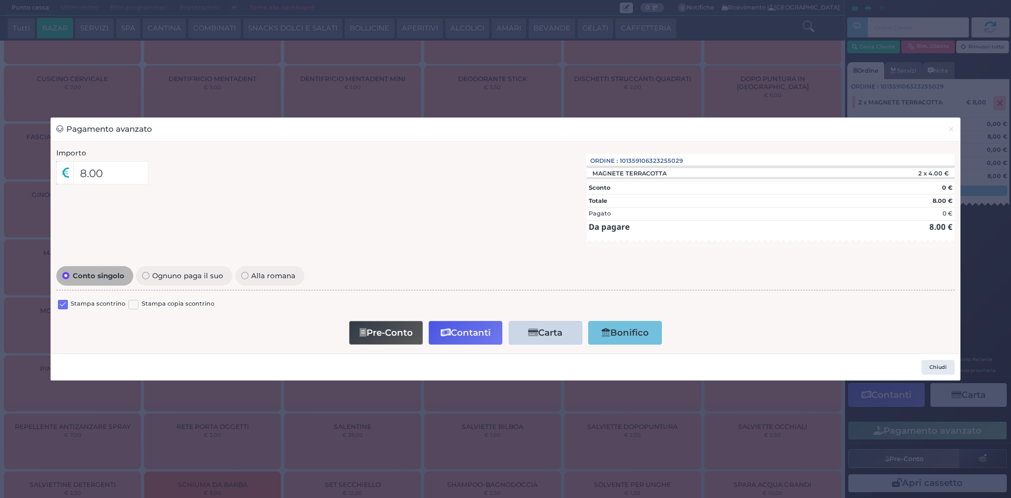
drag, startPoint x: 63, startPoint y: 302, endPoint x: 75, endPoint y: 299, distance: 12.5
click at [63, 302] on label at bounding box center [63, 305] width 10 height 10
click at [0, 0] on input "checkbox" at bounding box center [0, 0] width 0 height 0
click at [437, 332] on button "Contanti" at bounding box center [466, 333] width 74 height 24
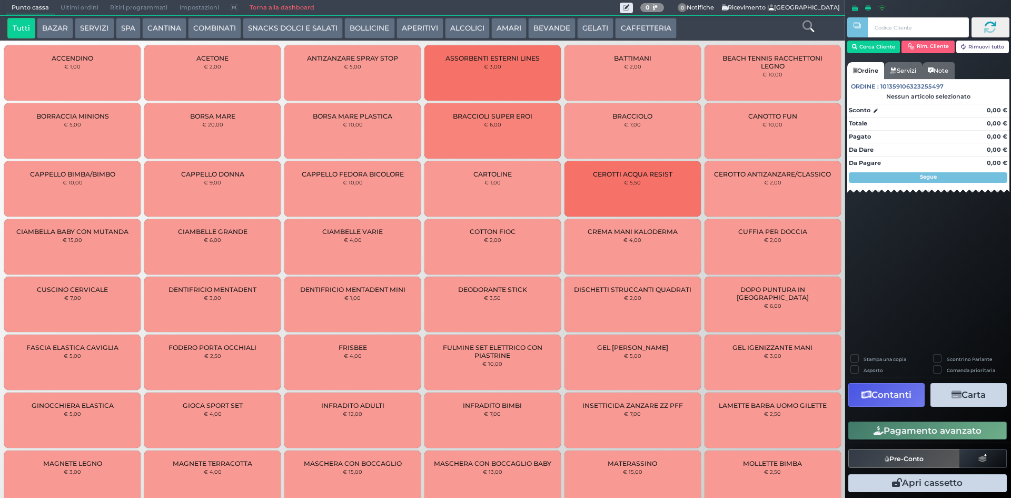
click at [75, 5] on span "Ultimi ordini" at bounding box center [80, 8] width 50 height 15
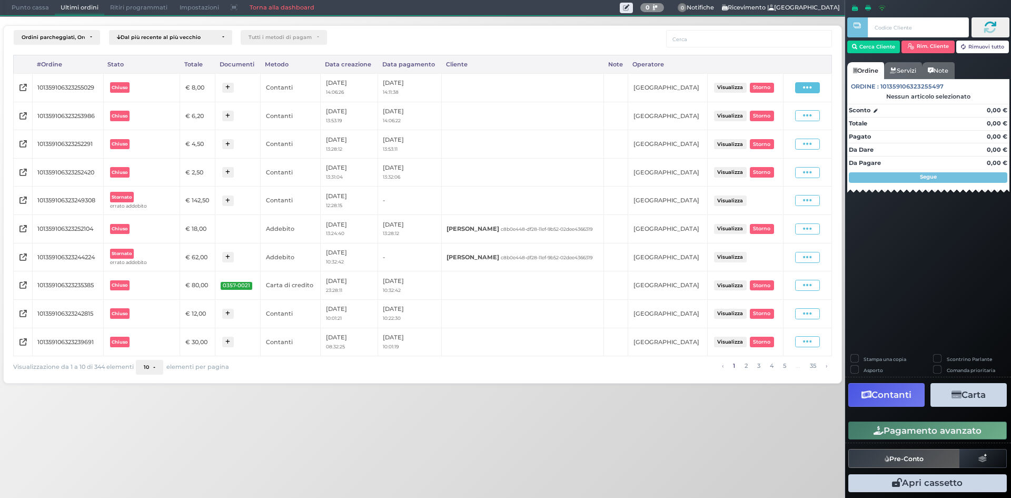
click at [806, 90] on icon at bounding box center [807, 88] width 9 height 10
click at [775, 115] on span "Ristampa Pre-Conto" at bounding box center [785, 118] width 43 height 18
click at [819, 87] on span at bounding box center [807, 87] width 25 height 11
click at [782, 117] on span "Ristampa Pre-Conto" at bounding box center [785, 118] width 43 height 18
drag, startPoint x: 29, startPoint y: 4, endPoint x: 50, endPoint y: 4, distance: 20.5
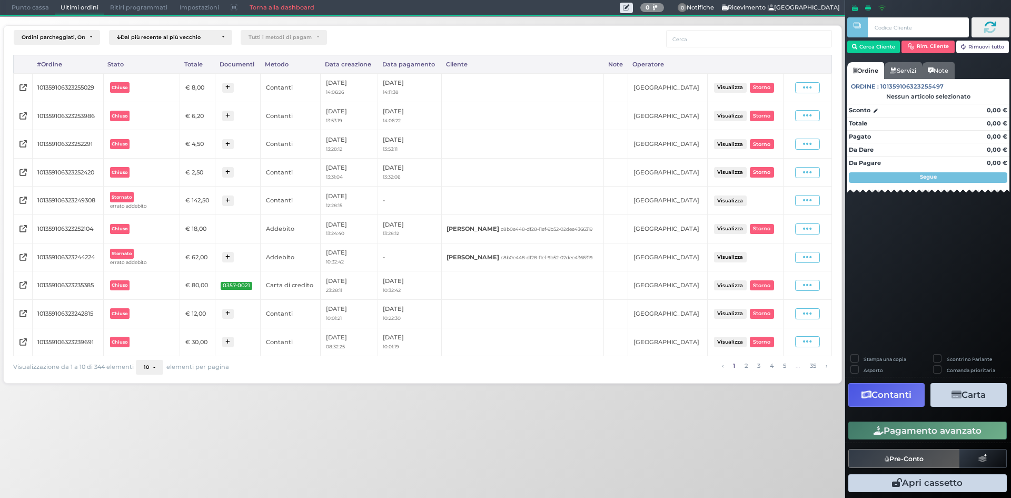
click at [29, 4] on span "Punto cassa" at bounding box center [30, 8] width 49 height 15
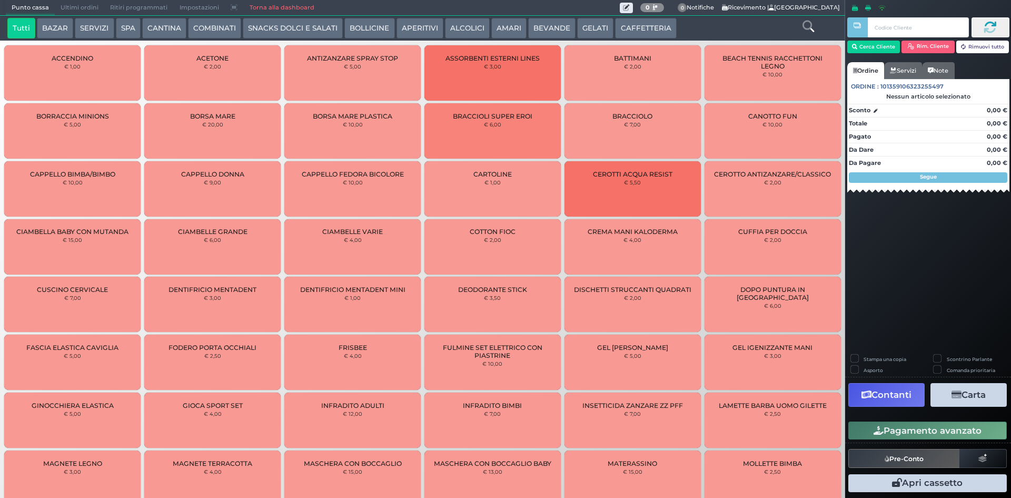
click at [580, 27] on button "GELATI" at bounding box center [595, 28] width 36 height 21
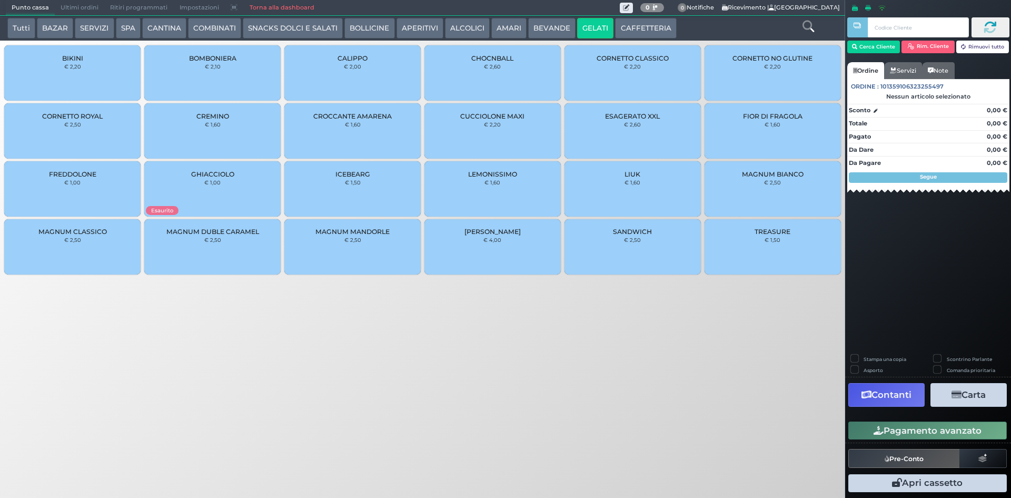
click at [623, 63] on div "CORNETTO CLASSICO € 2,20" at bounding box center [633, 72] width 136 height 55
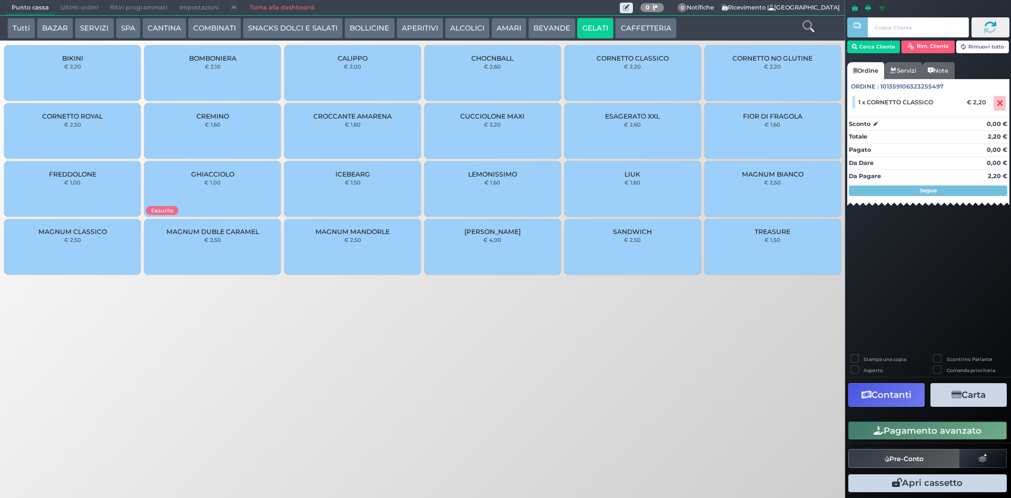
click at [903, 431] on button "Pagamento avanzato" at bounding box center [927, 430] width 159 height 18
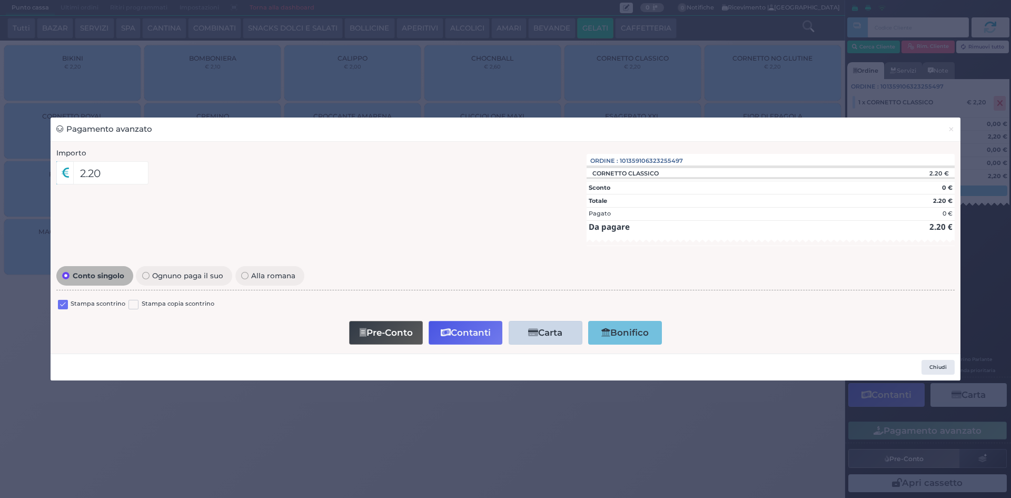
click at [63, 303] on label at bounding box center [63, 305] width 10 height 10
click at [0, 0] on input "checkbox" at bounding box center [0, 0] width 0 height 0
click at [369, 330] on button "Pre-Conto" at bounding box center [386, 333] width 74 height 24
click at [952, 133] on span "×" at bounding box center [951, 129] width 7 height 12
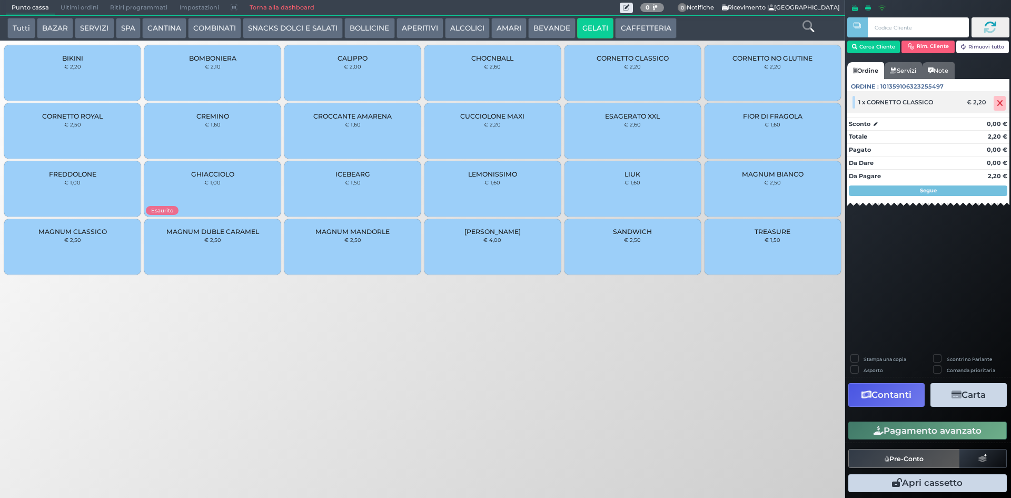
click at [1000, 104] on icon at bounding box center [1000, 103] width 6 height 1
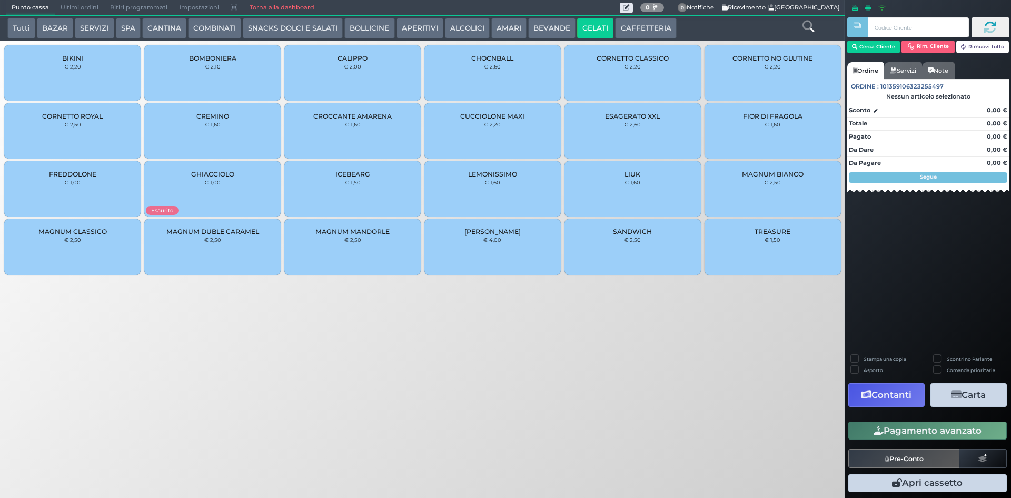
click at [829, 277] on div "TREASURE € 1,50" at bounding box center [773, 248] width 140 height 58
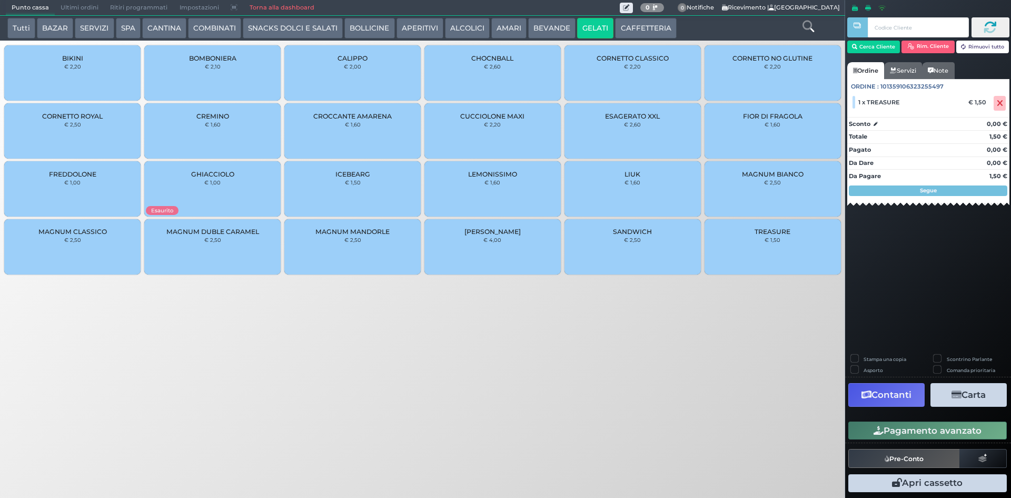
click at [903, 425] on button "Pagamento avanzato" at bounding box center [927, 430] width 159 height 18
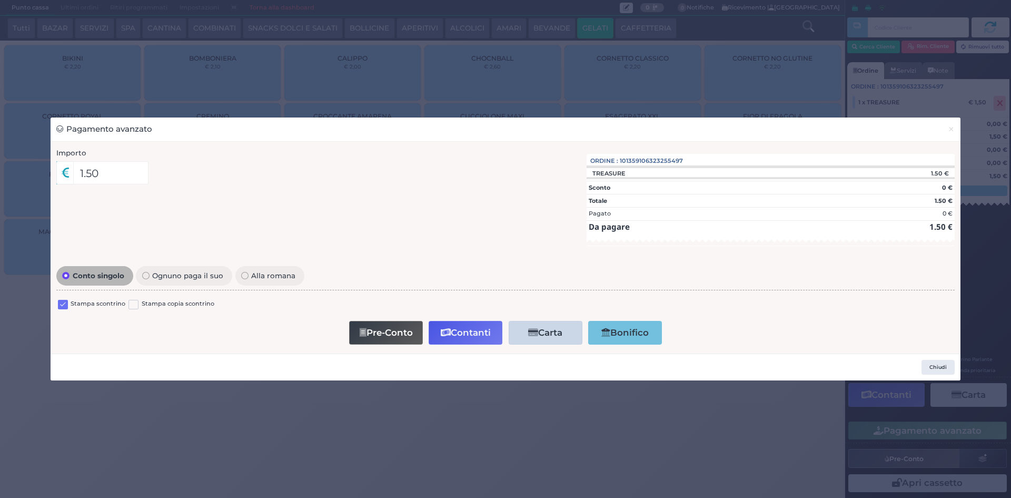
click at [73, 305] on label "Stampa scontrino" at bounding box center [98, 304] width 55 height 10
click at [67, 310] on div at bounding box center [63, 305] width 10 height 13
click at [65, 305] on label at bounding box center [63, 305] width 10 height 10
click at [0, 0] on input "checkbox" at bounding box center [0, 0] width 0 height 0
click at [946, 132] on button "×" at bounding box center [951, 129] width 18 height 24
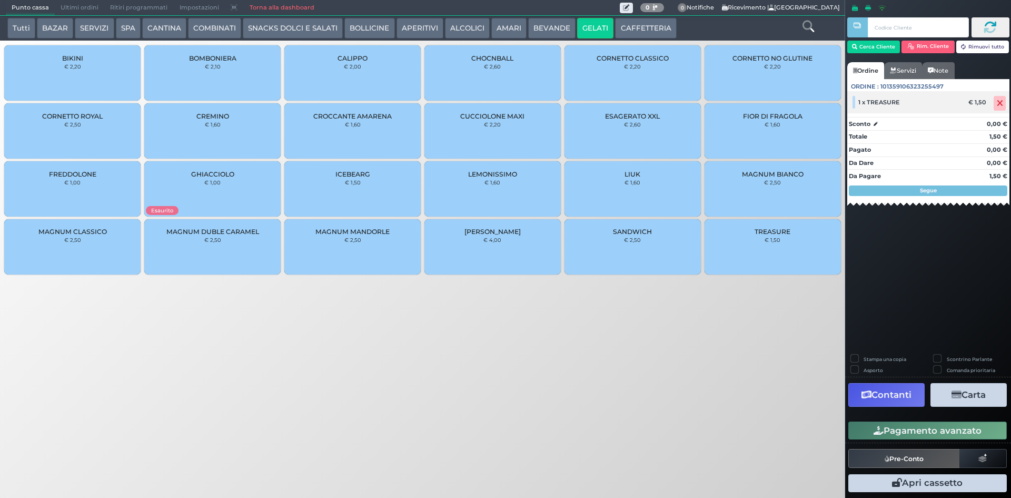
click at [998, 104] on icon at bounding box center [1000, 103] width 6 height 1
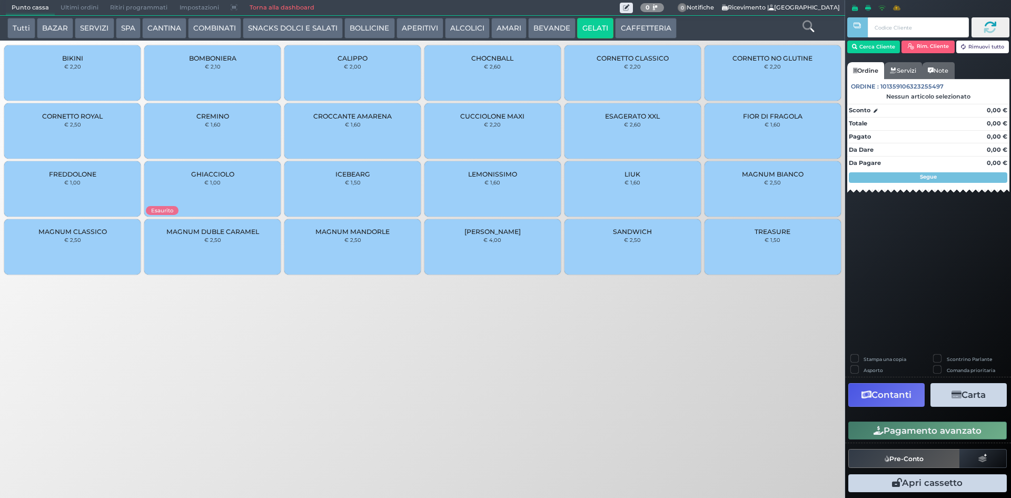
click at [778, 237] on small "€ 1,50" at bounding box center [773, 239] width 16 height 6
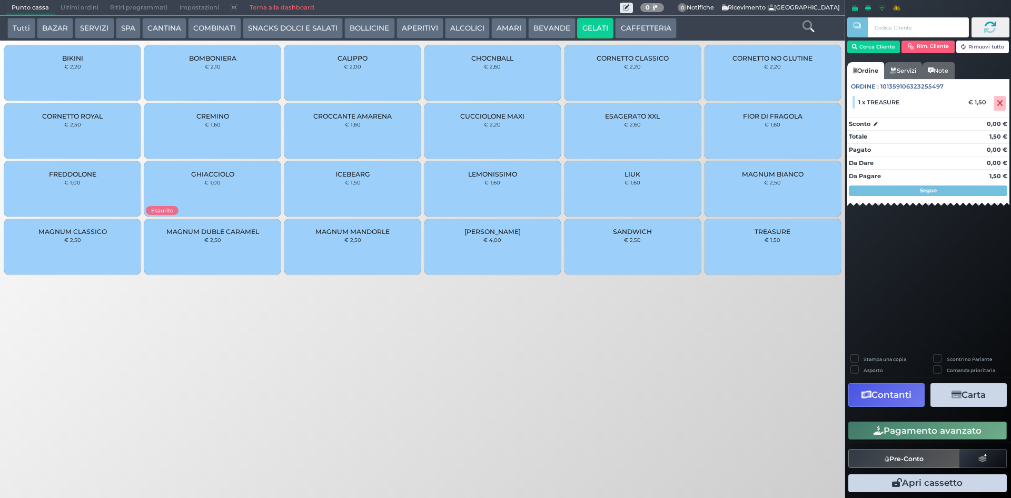
click at [875, 56] on div "Cerca Cliente Rim. Cliente Rimuovi tutto" at bounding box center [928, 38] width 162 height 48
click at [874, 50] on button "Cerca Cliente" at bounding box center [873, 47] width 53 height 13
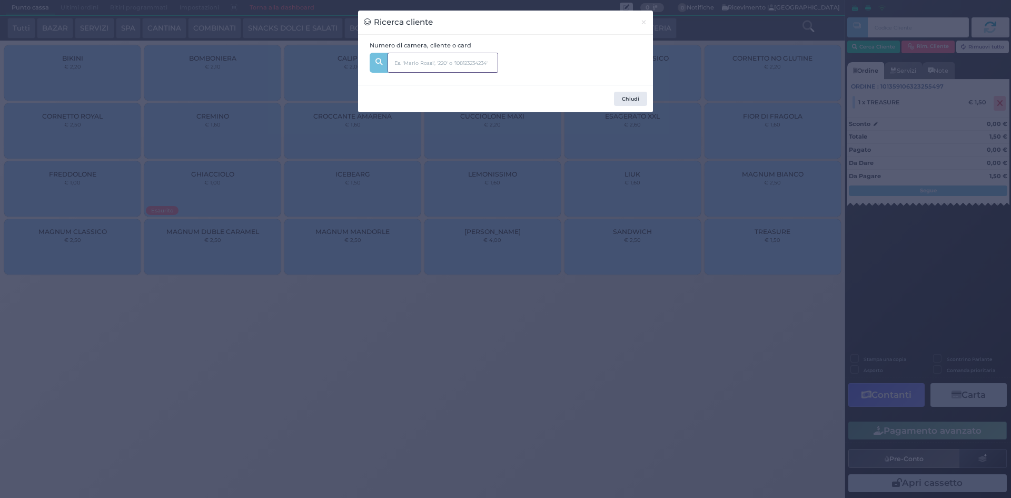
click at [471, 68] on input "text" at bounding box center [443, 63] width 111 height 20
click at [427, 69] on input "224" at bounding box center [443, 63] width 111 height 20
type input "2"
type input "224"
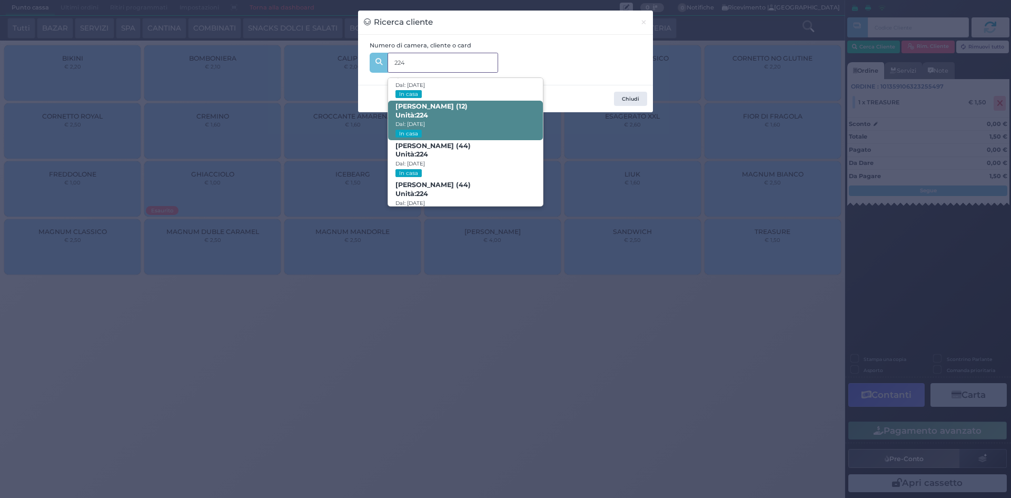
scroll to position [50, 0]
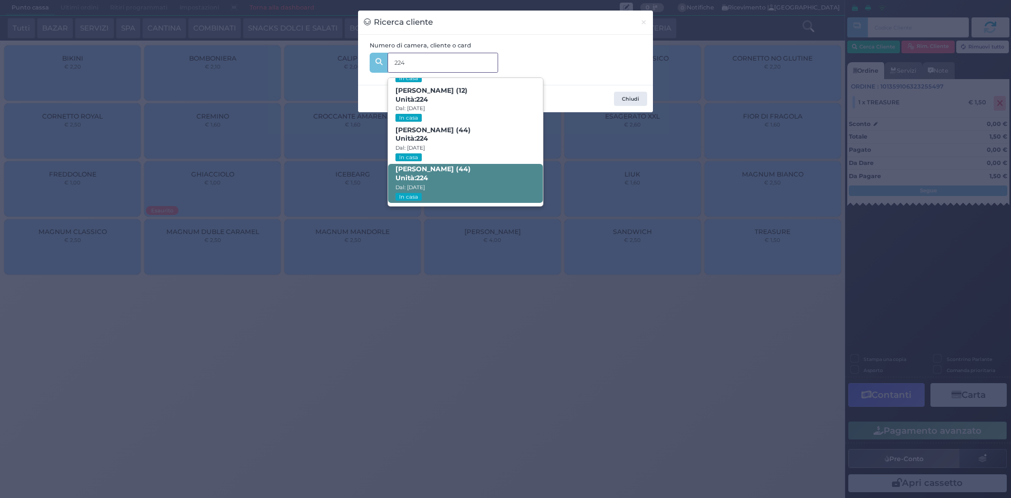
click at [469, 167] on b "Gennaro Scolastico (44) Unità: 224" at bounding box center [433, 173] width 75 height 17
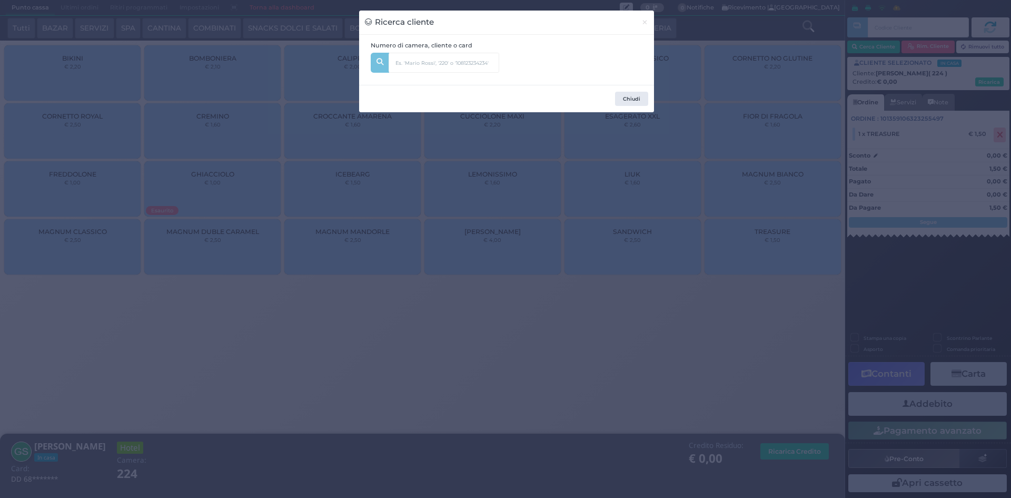
click at [728, 172] on div "Ricerca cliente × Numero di camera, cliente o card 224 Sara Scolastico (2) Unit…" at bounding box center [505, 249] width 1011 height 498
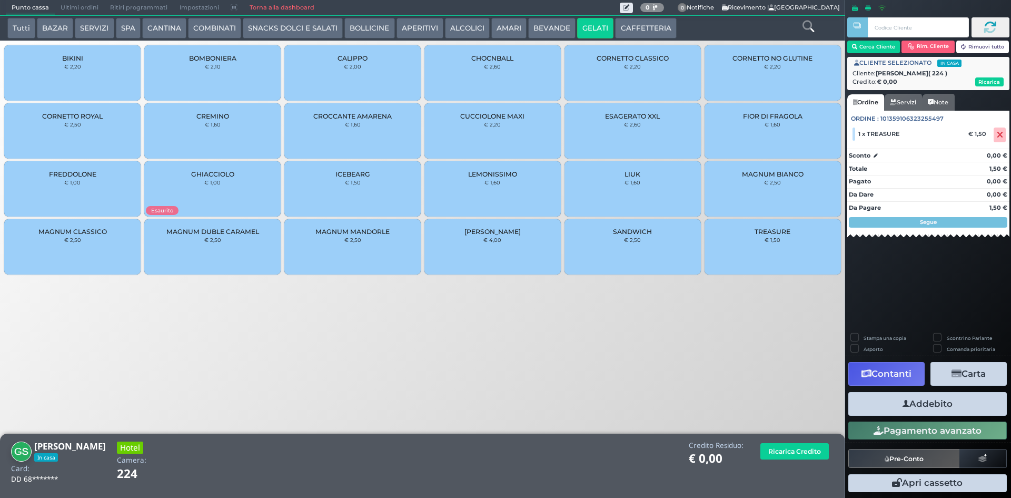
click at [925, 400] on button "Addebito" at bounding box center [927, 404] width 159 height 24
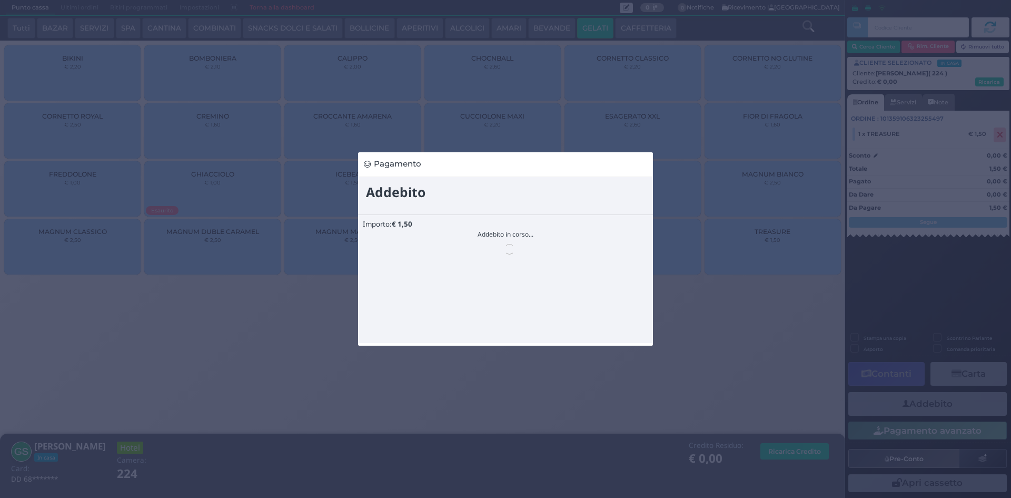
scroll to position [0, 0]
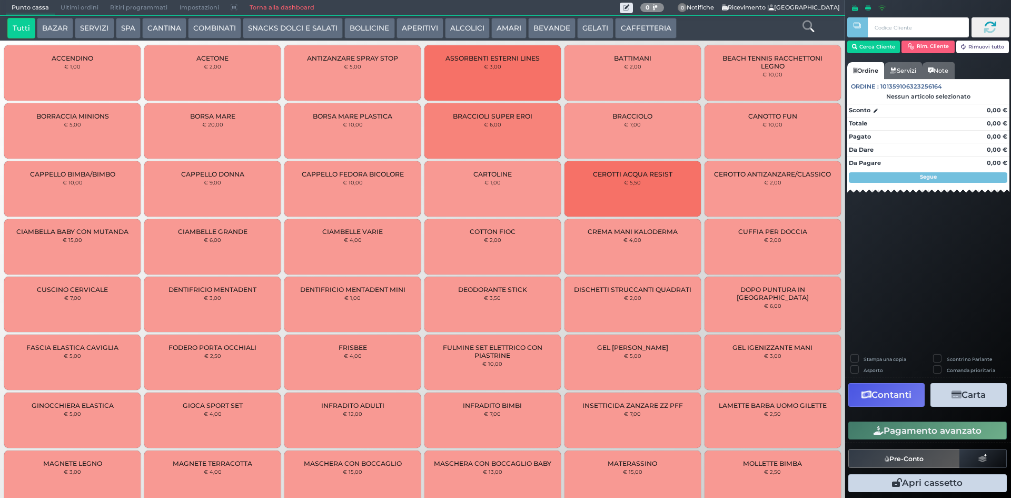
click at [587, 30] on button "GELATI" at bounding box center [595, 28] width 36 height 21
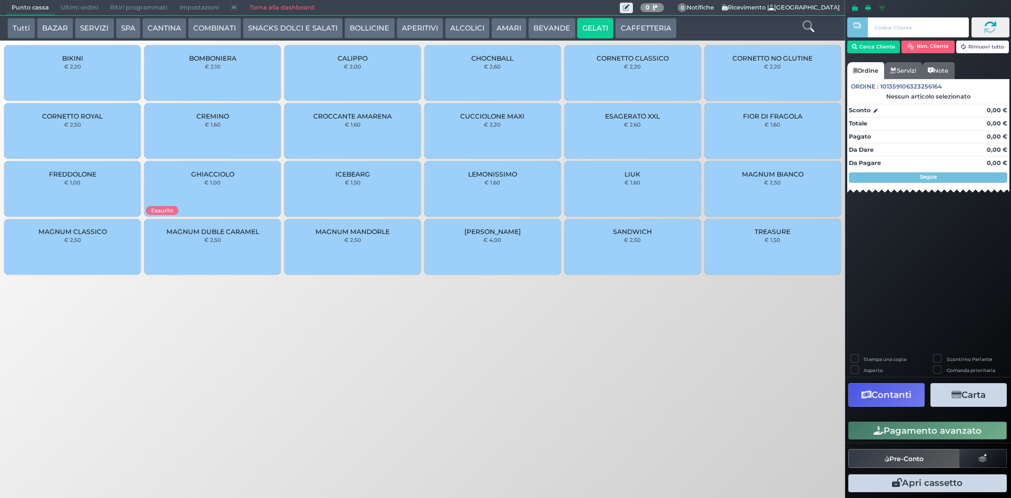
click at [592, 72] on div "CORNETTO CLASSICO € 2,20" at bounding box center [633, 72] width 136 height 55
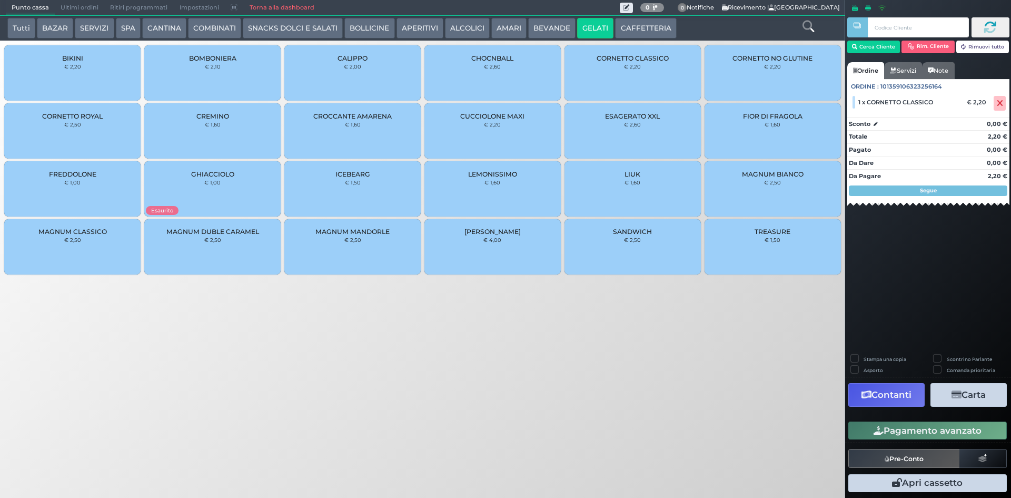
click at [935, 432] on button "Pagamento avanzato" at bounding box center [927, 430] width 159 height 18
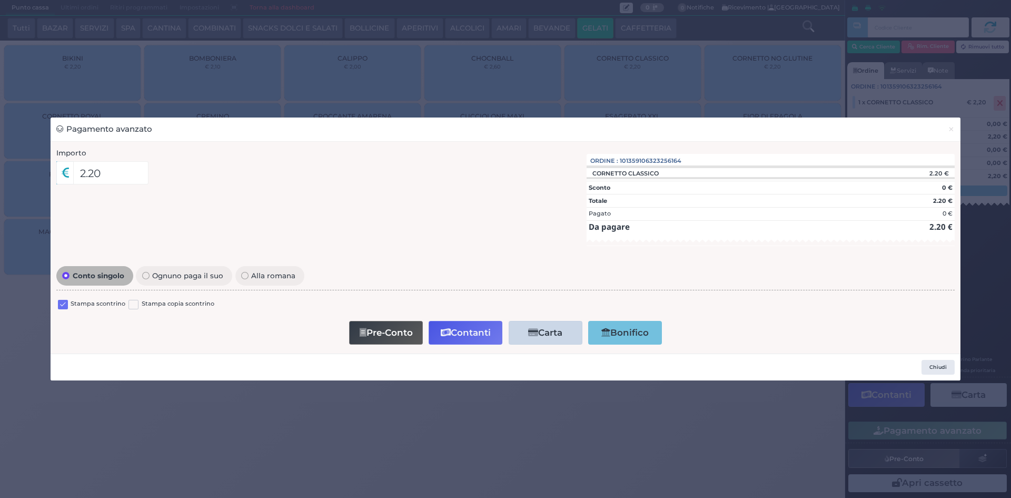
click at [70, 297] on div "Stampa scontrino Stampa copia scontrino" at bounding box center [505, 305] width 899 height 25
click at [68, 300] on div "Stampa scontrino" at bounding box center [91, 305] width 67 height 13
click at [67, 300] on label at bounding box center [63, 305] width 10 height 10
click at [0, 0] on input "checkbox" at bounding box center [0, 0] width 0 height 0
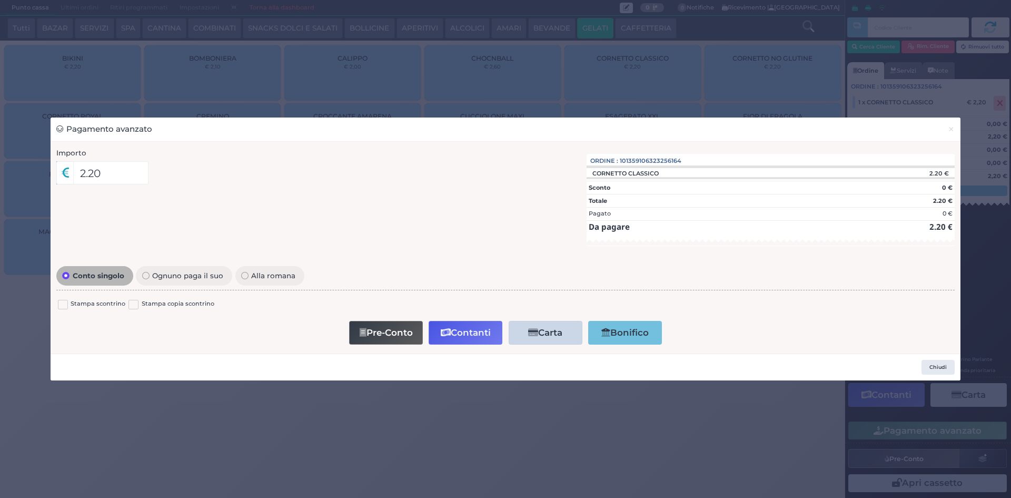
click at [451, 336] on button "Contanti" at bounding box center [466, 333] width 74 height 24
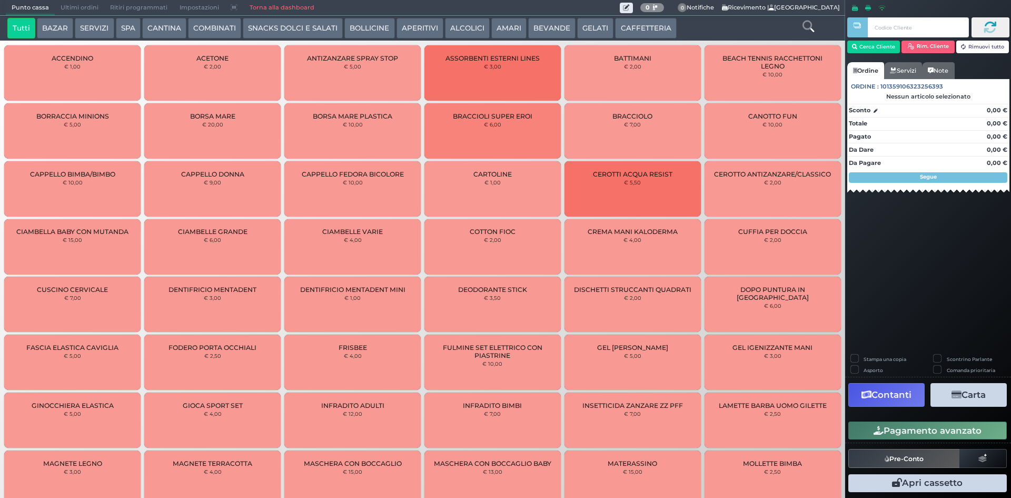
drag, startPoint x: 74, startPoint y: 2, endPoint x: 48, endPoint y: 28, distance: 36.5
click at [74, 1] on span "Ultimi ordini" at bounding box center [80, 8] width 50 height 15
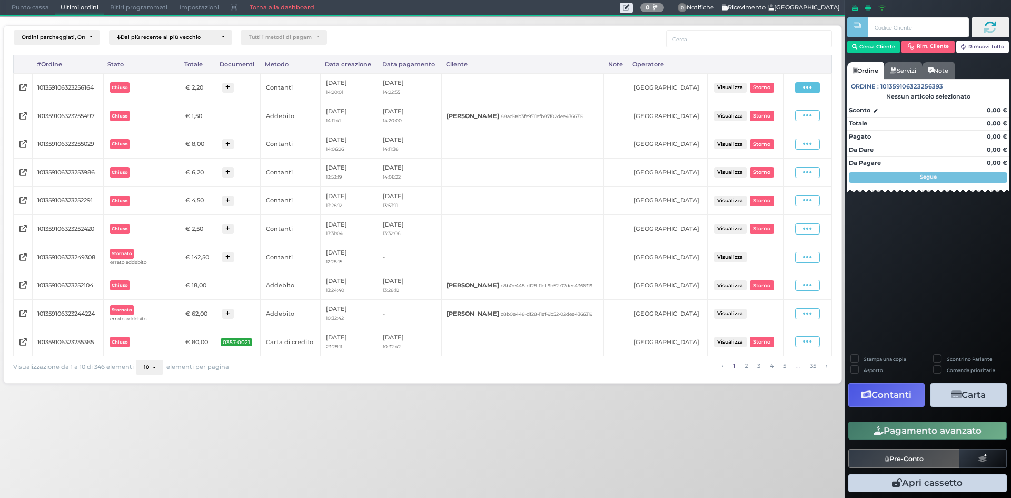
click at [812, 90] on span at bounding box center [807, 87] width 25 height 11
click at [771, 120] on span "Ristampa Pre-Conto" at bounding box center [785, 118] width 43 height 18
click at [33, 11] on span "Punto cassa" at bounding box center [30, 8] width 49 height 15
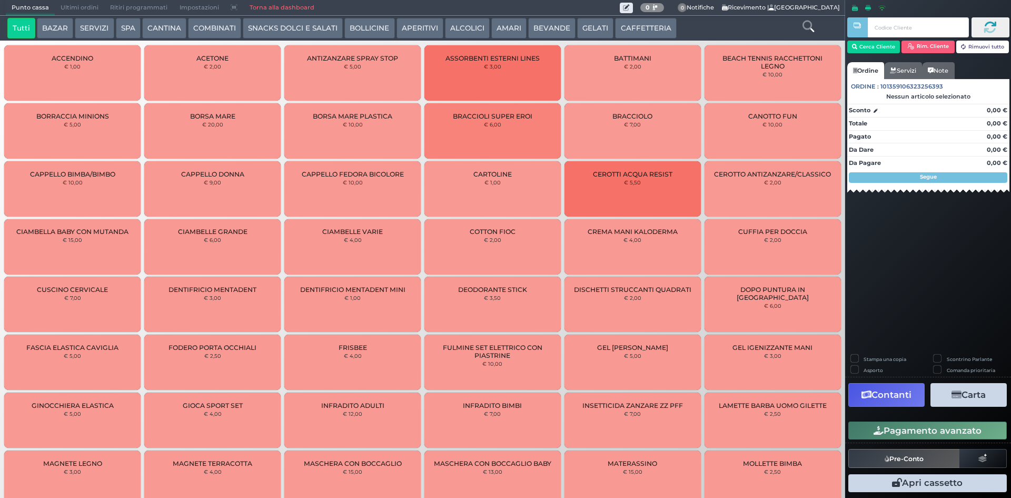
click at [810, 25] on icon at bounding box center [809, 27] width 12 height 12
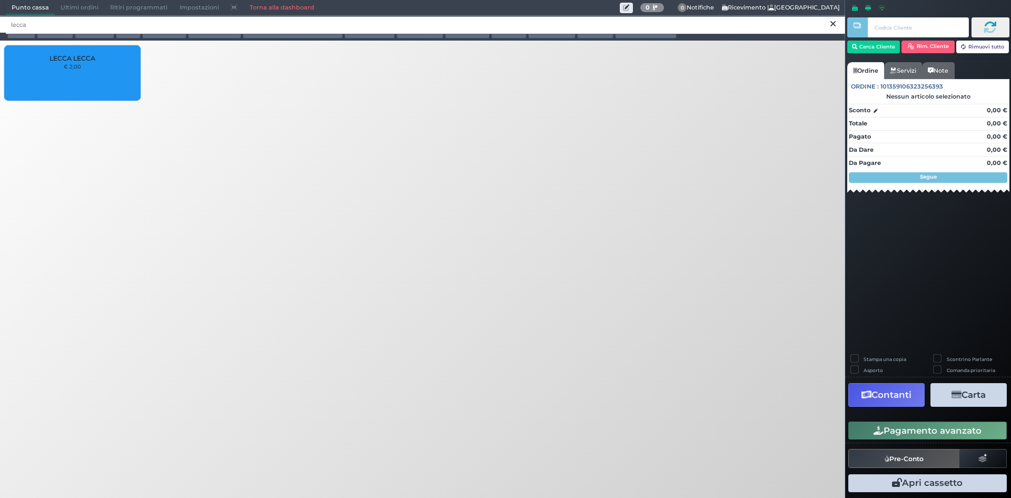
type input "lecca"
click at [101, 81] on div "LECCA LECCA € 2,00" at bounding box center [72, 72] width 136 height 55
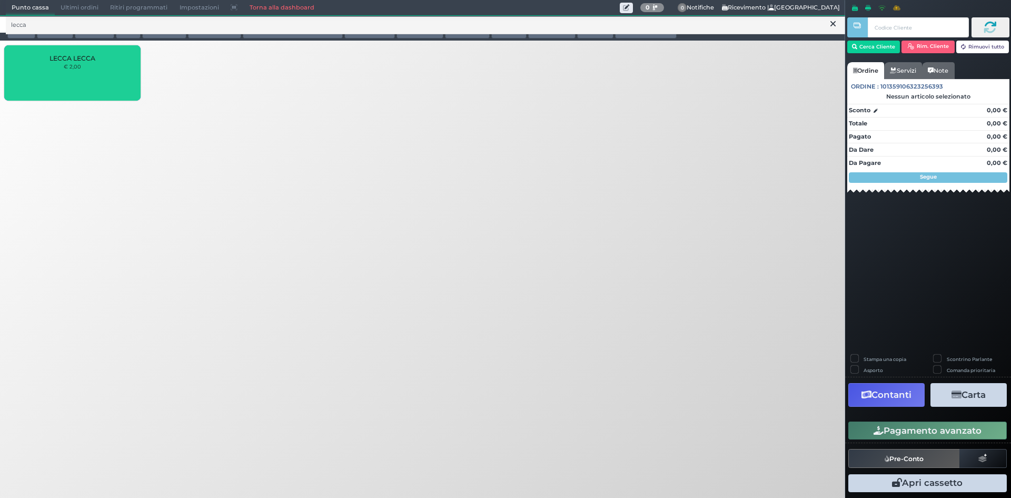
click at [100, 81] on div "LECCA LECCA € 2,00" at bounding box center [72, 72] width 136 height 55
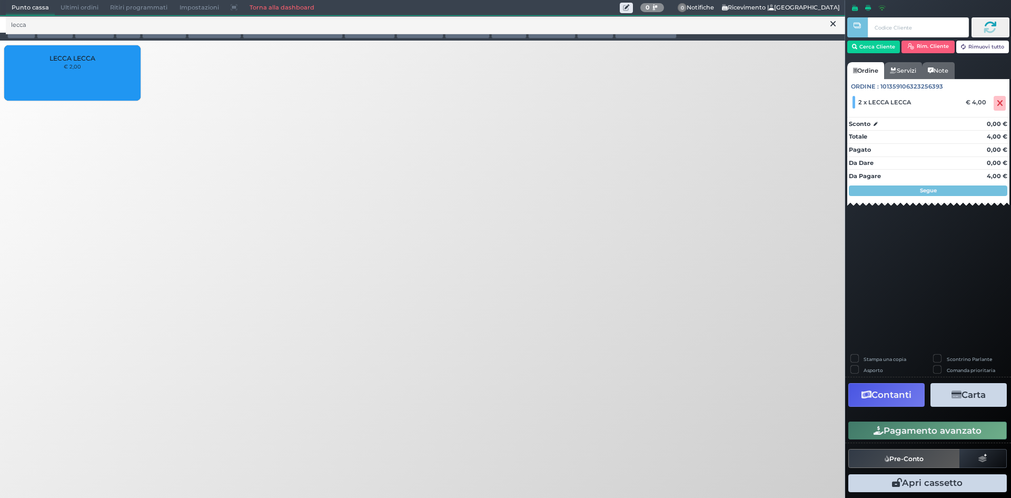
click at [906, 425] on button "Pagamento avanzato" at bounding box center [927, 430] width 159 height 18
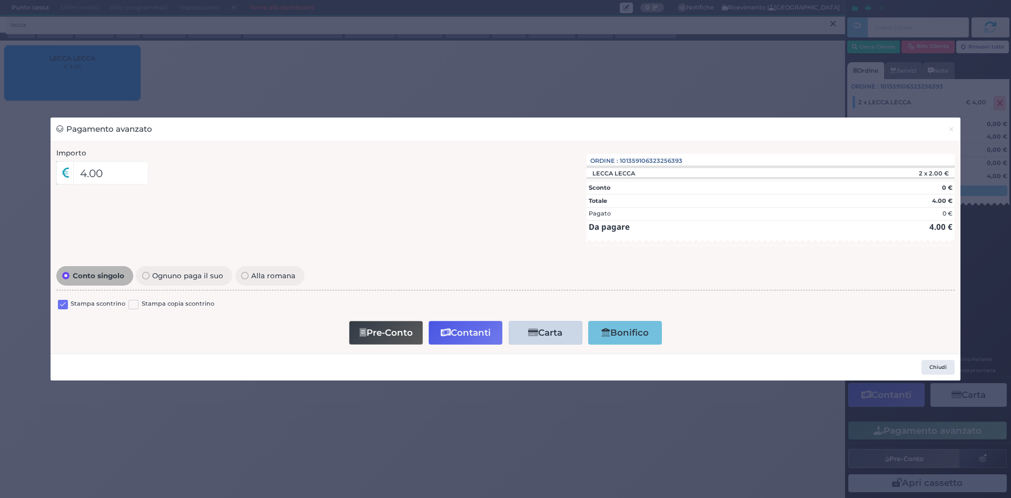
click at [66, 311] on div at bounding box center [63, 305] width 10 height 13
click at [66, 309] on label at bounding box center [63, 305] width 10 height 10
click at [0, 0] on input "checkbox" at bounding box center [0, 0] width 0 height 0
click at [466, 340] on button "Contanti" at bounding box center [466, 333] width 74 height 24
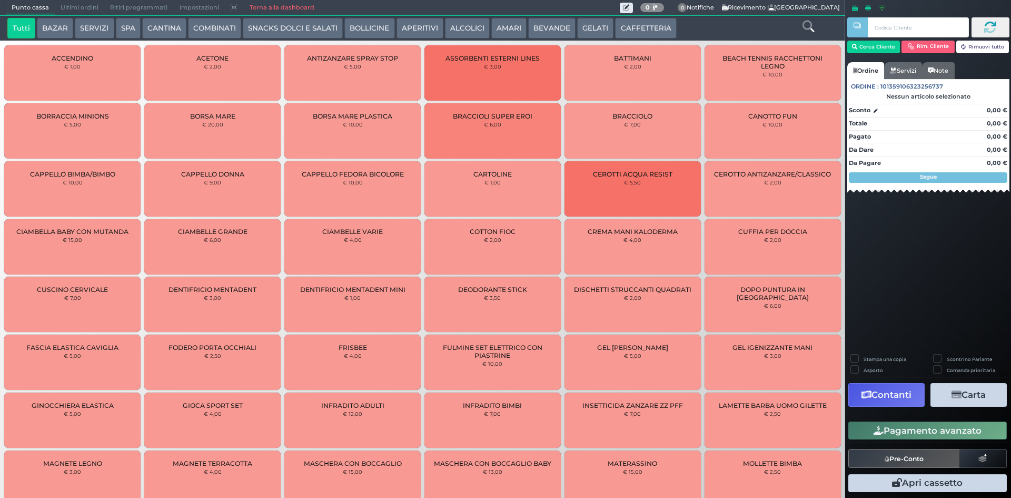
drag, startPoint x: 66, startPoint y: 8, endPoint x: 84, endPoint y: 15, distance: 19.4
click at [66, 8] on span "Ultimi ordini" at bounding box center [80, 8] width 50 height 15
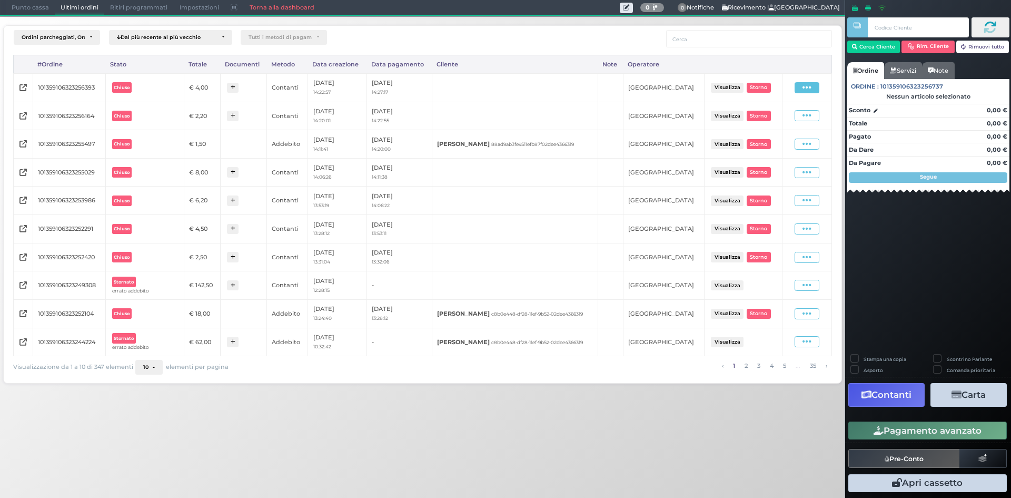
click at [808, 92] on icon at bounding box center [807, 88] width 9 height 10
click at [779, 116] on span "Ristampa Pre-Conto" at bounding box center [784, 118] width 43 height 18
click at [26, 7] on span "Punto cassa" at bounding box center [30, 8] width 49 height 15
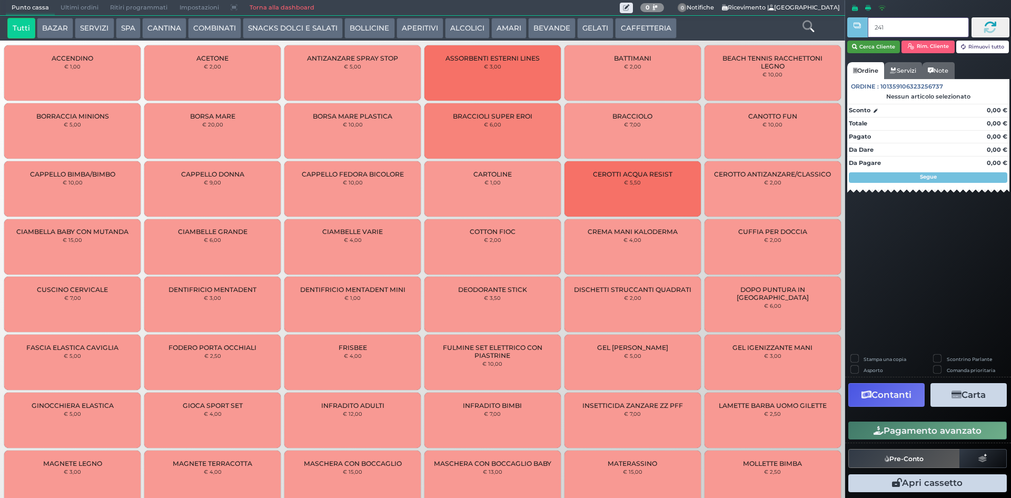
type input "241"
click at [870, 47] on button "Cerca Cliente" at bounding box center [873, 47] width 53 height 13
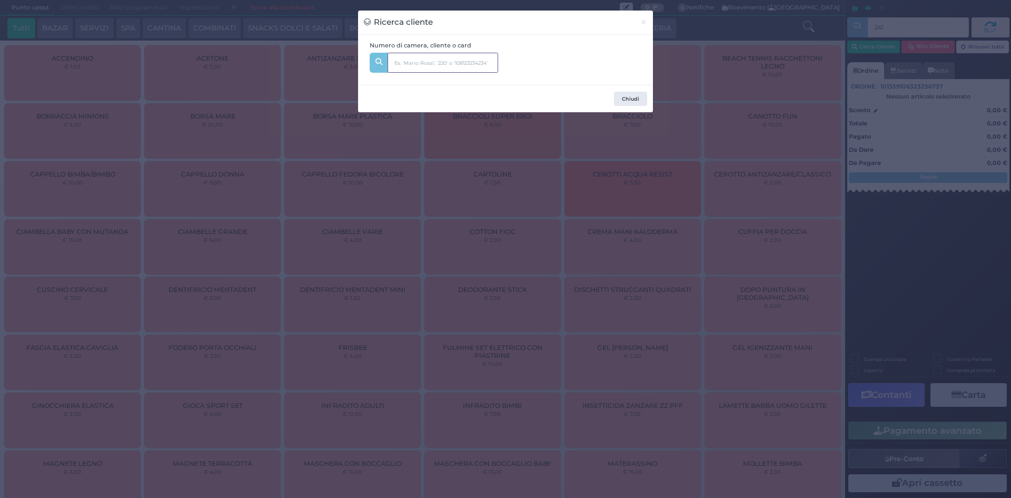
click at [417, 69] on input "text" at bounding box center [443, 63] width 111 height 20
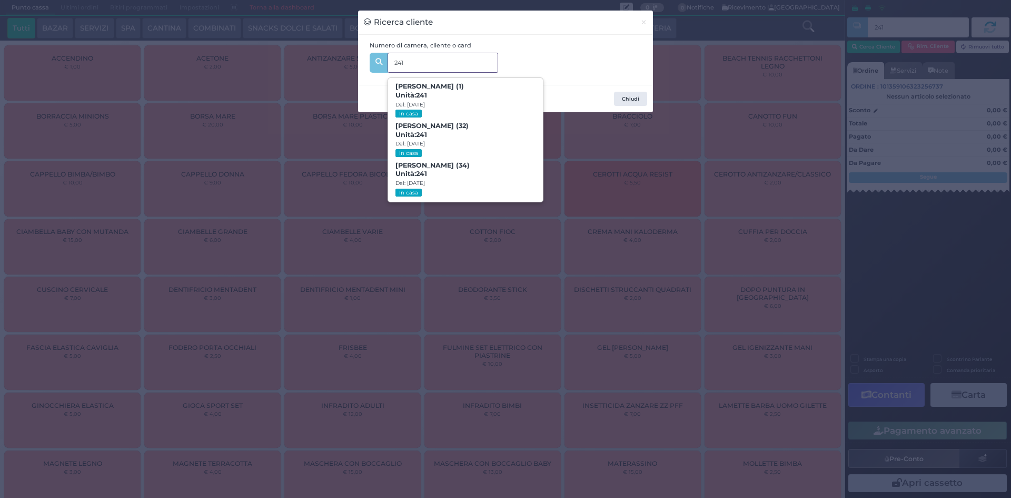
click at [400, 62] on input "241" at bounding box center [443, 63] width 111 height 20
click at [397, 63] on input "241" at bounding box center [443, 63] width 111 height 20
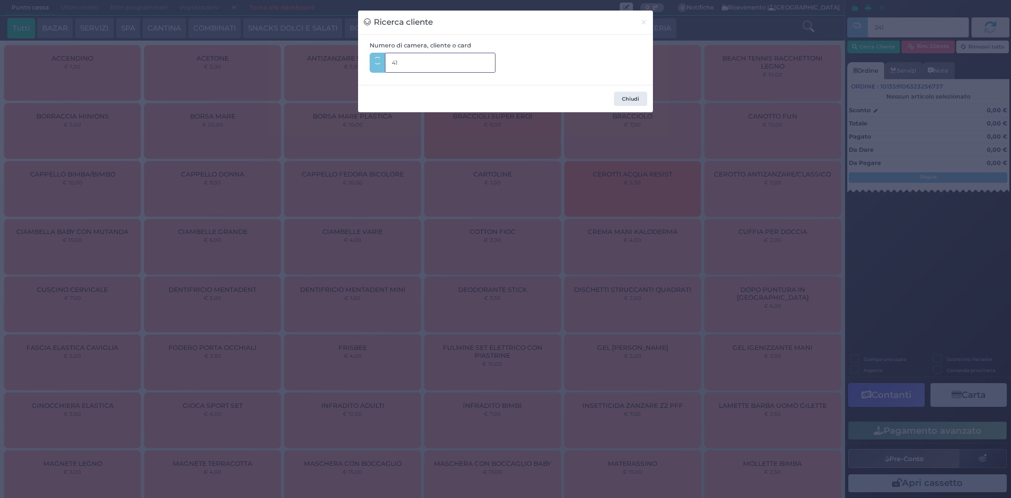
type input "341"
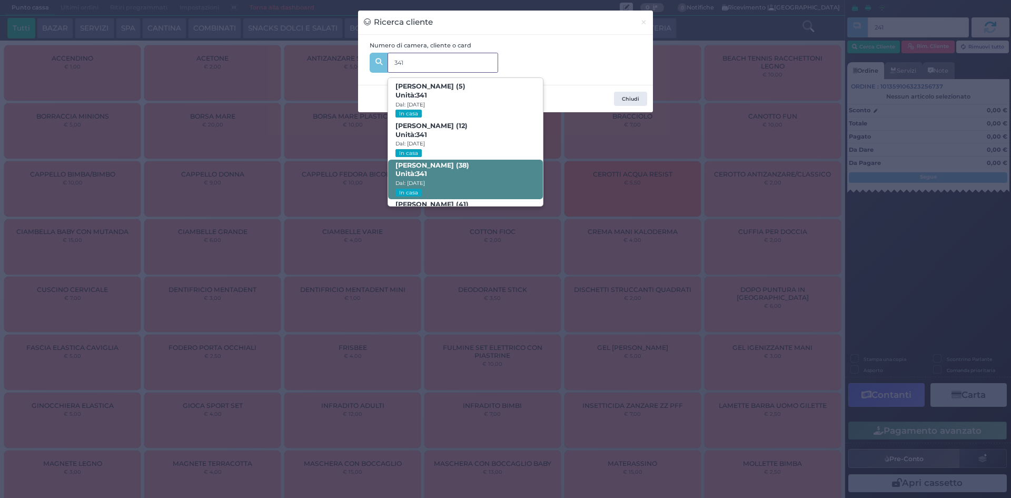
click at [478, 176] on span "Valentina Nasti (38) Unità: 341 Dal: 10/08/2025 In casa" at bounding box center [465, 180] width 154 height 40
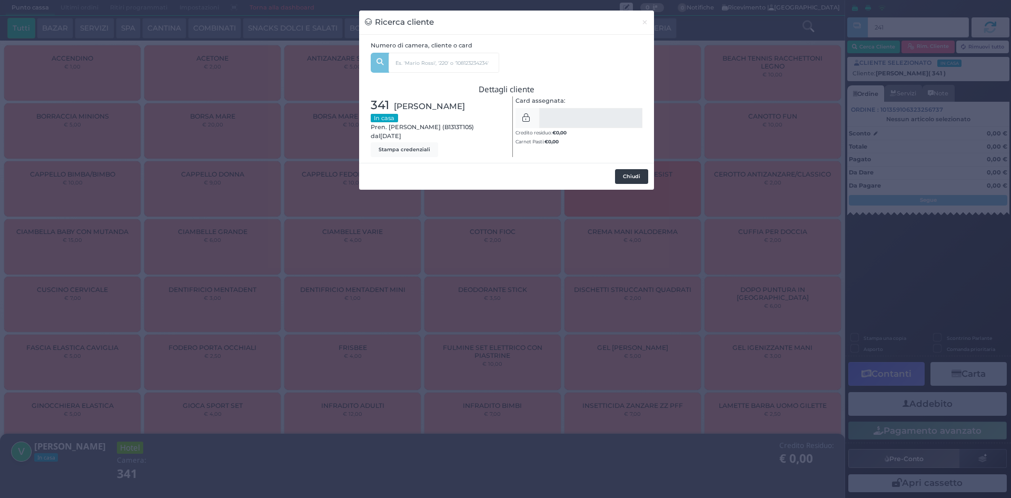
click at [624, 175] on button "Chiudi" at bounding box center [631, 176] width 33 height 15
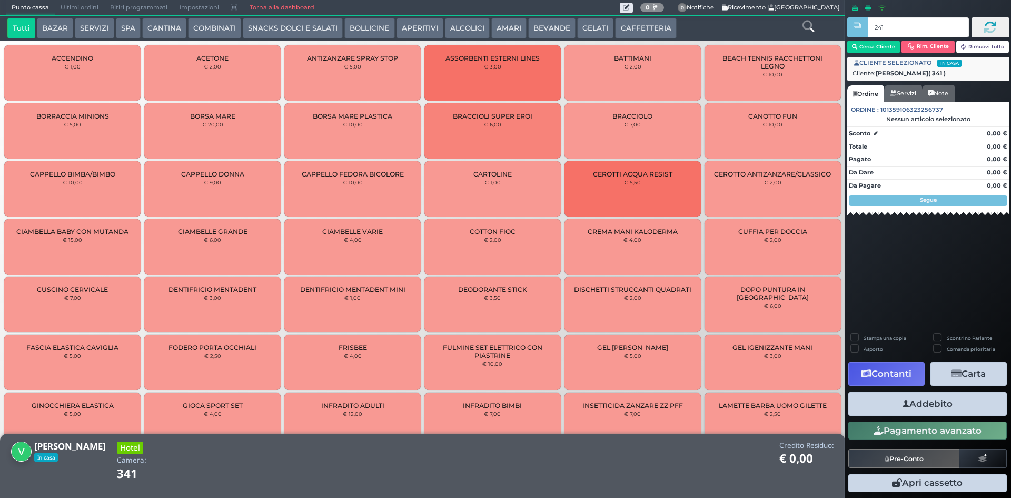
click at [311, 37] on button "SNACKS DOLCI E SALATI" at bounding box center [293, 28] width 100 height 21
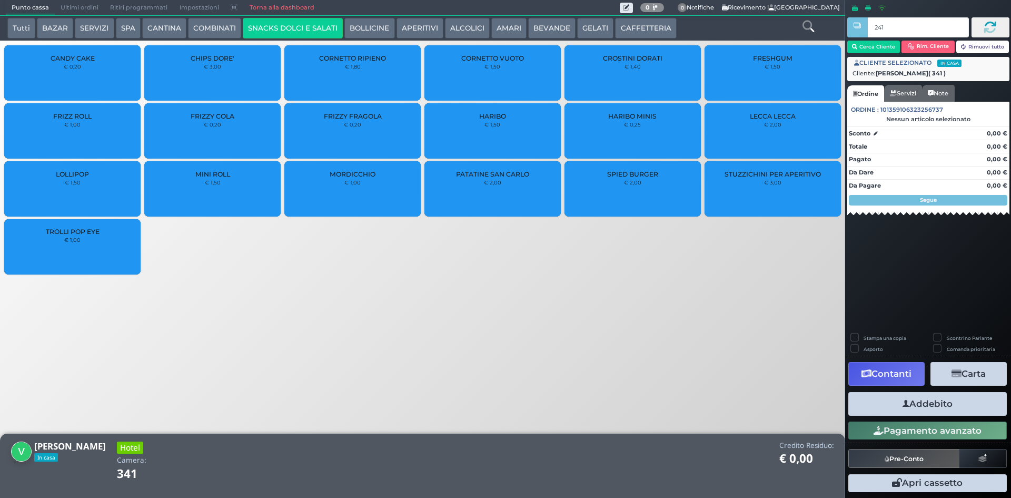
click at [651, 125] on div "HARIBO MINIS € 0,25" at bounding box center [633, 130] width 136 height 55
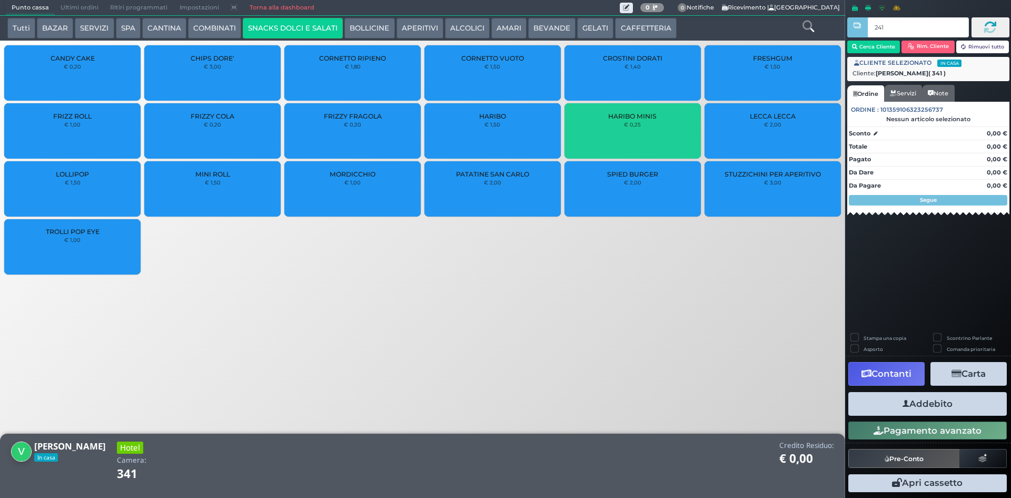
click at [651, 126] on div "HARIBO MINIS € 0,25" at bounding box center [633, 130] width 136 height 55
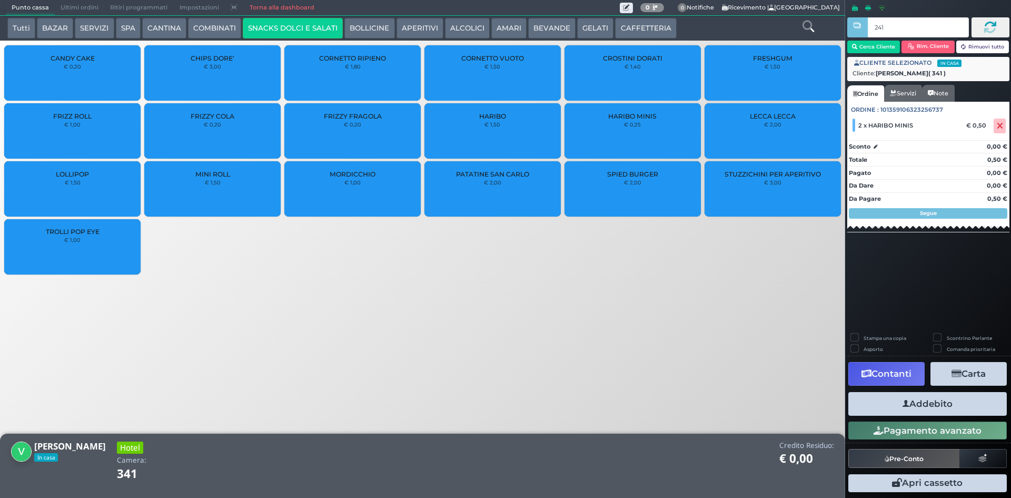
click at [482, 178] on div "PATATINE SAN CARLO € 2,00" at bounding box center [493, 188] width 136 height 55
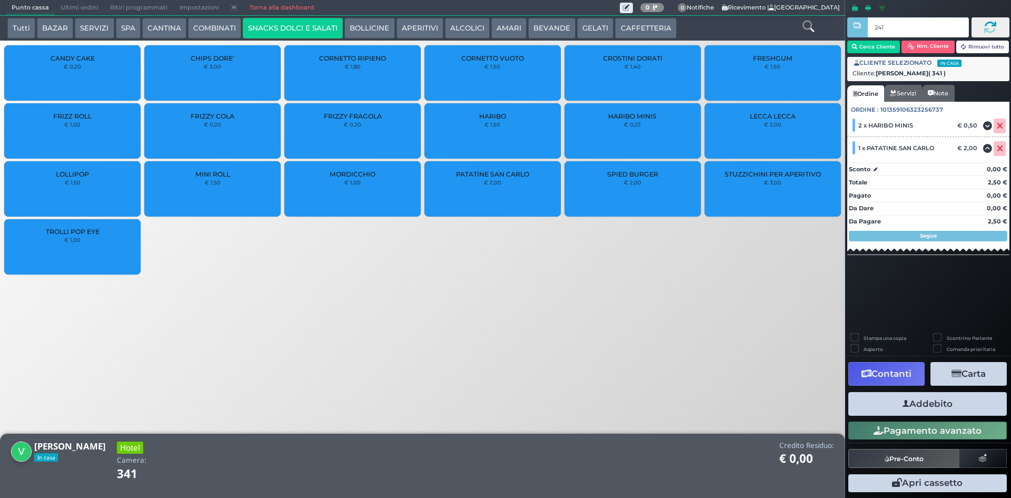
click at [929, 400] on button "Addebito" at bounding box center [927, 404] width 159 height 24
